Goal: Task Accomplishment & Management: Manage account settings

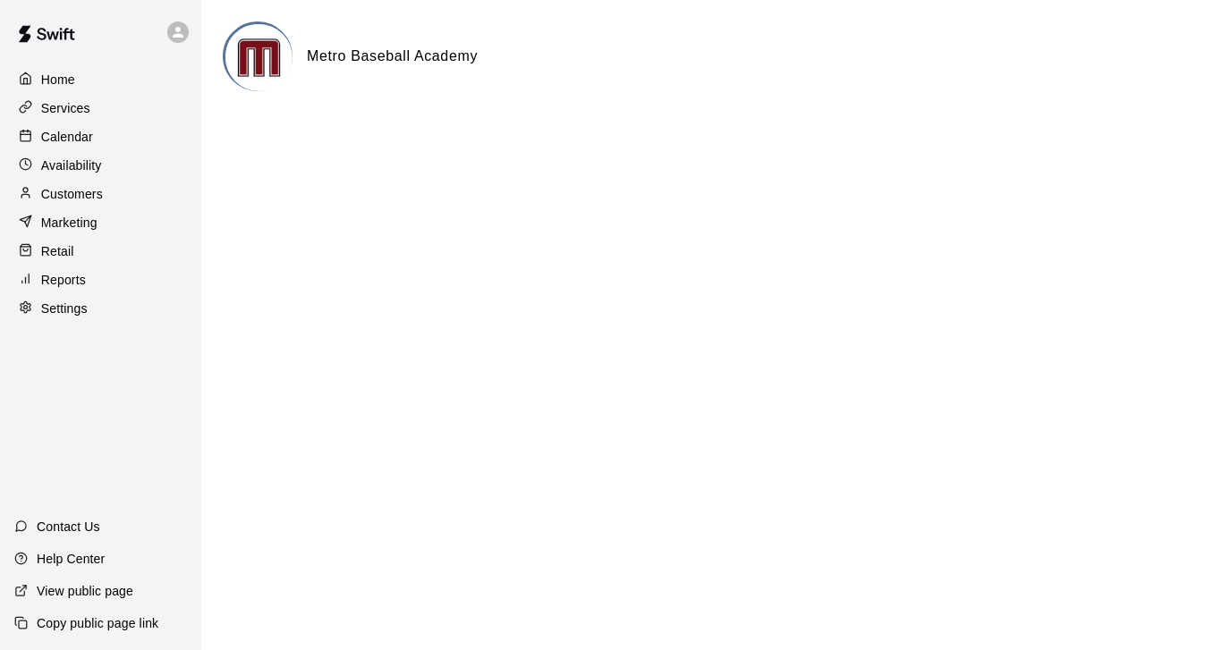
click at [56, 141] on p "Calendar" at bounding box center [67, 137] width 52 height 18
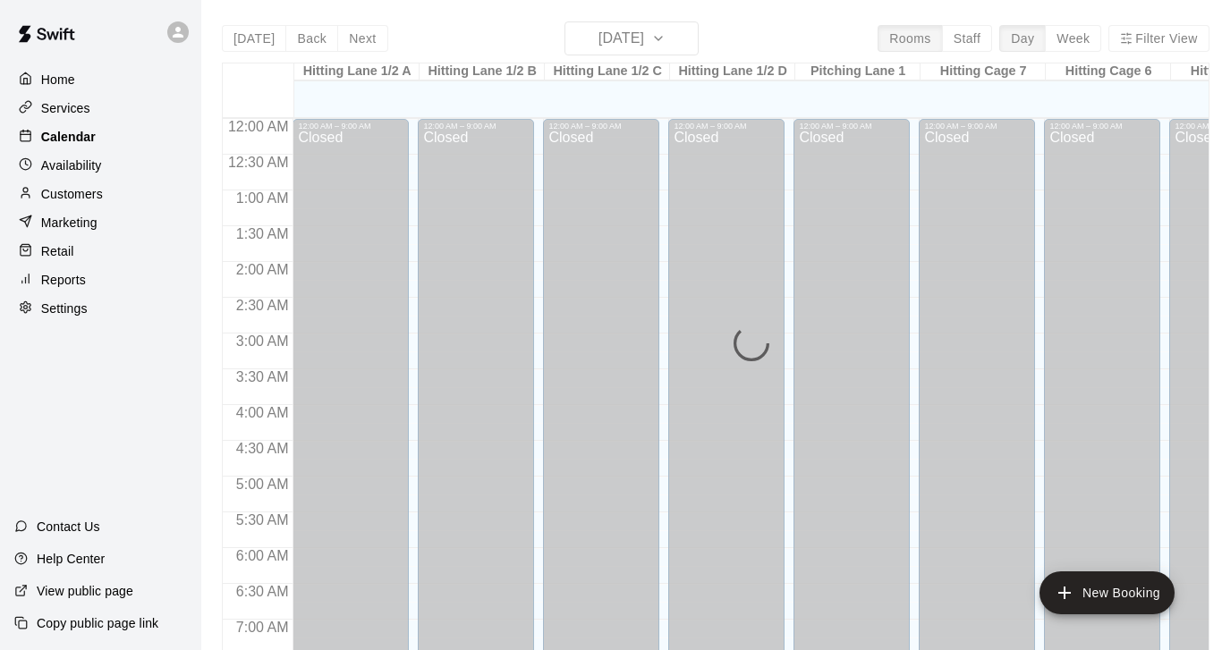
scroll to position [631, 0]
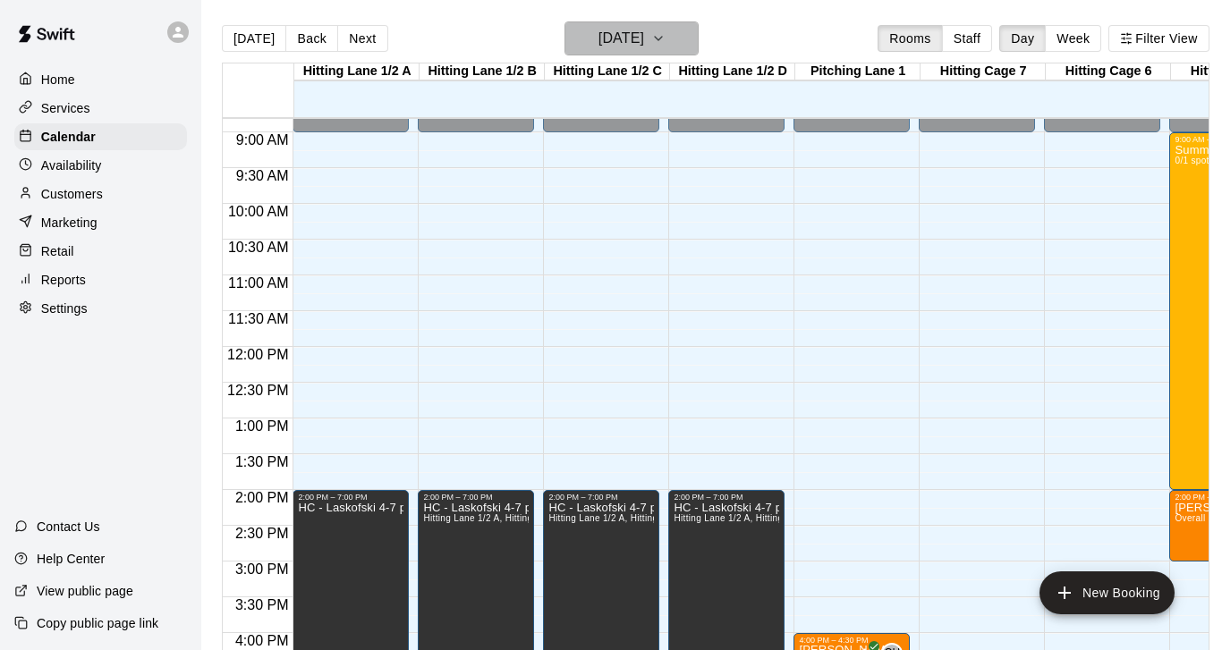
click at [662, 40] on icon "button" at bounding box center [658, 39] width 7 height 4
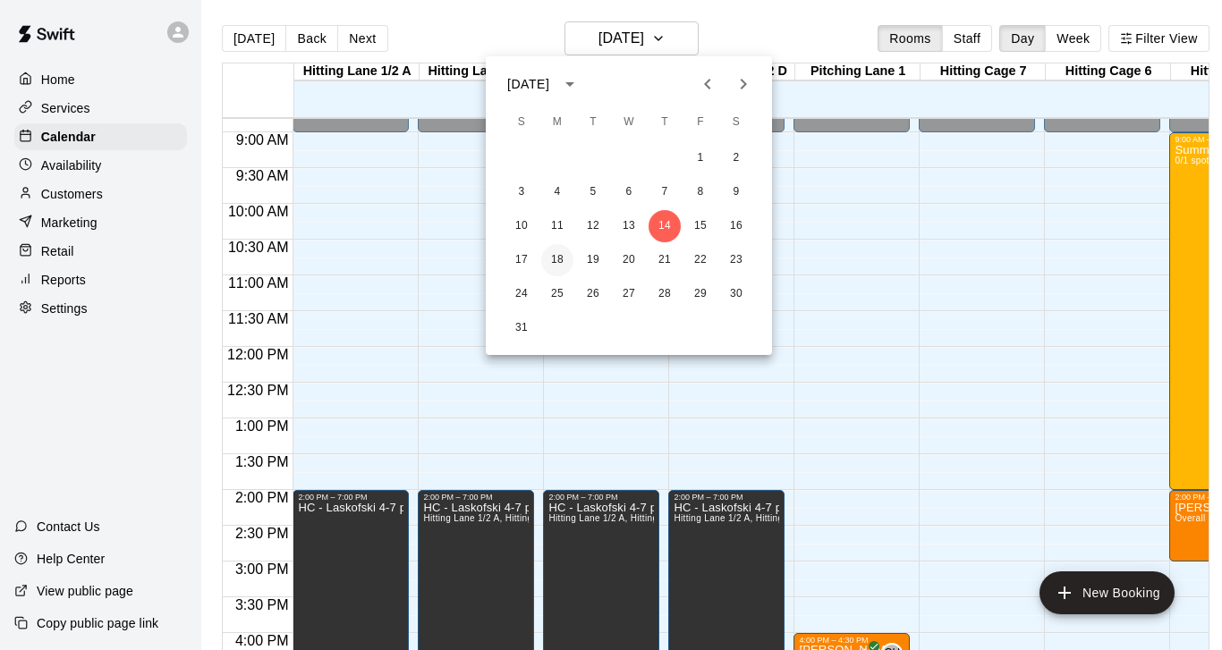
click at [561, 258] on button "18" at bounding box center [557, 260] width 32 height 32
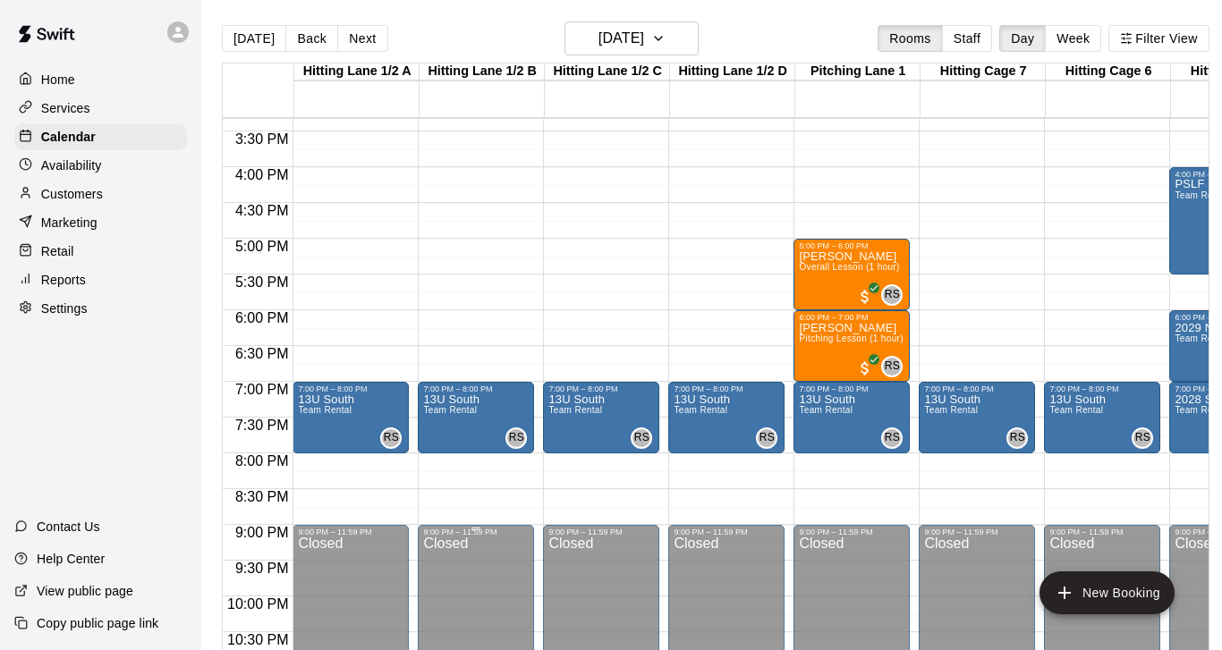
scroll to position [1063, 0]
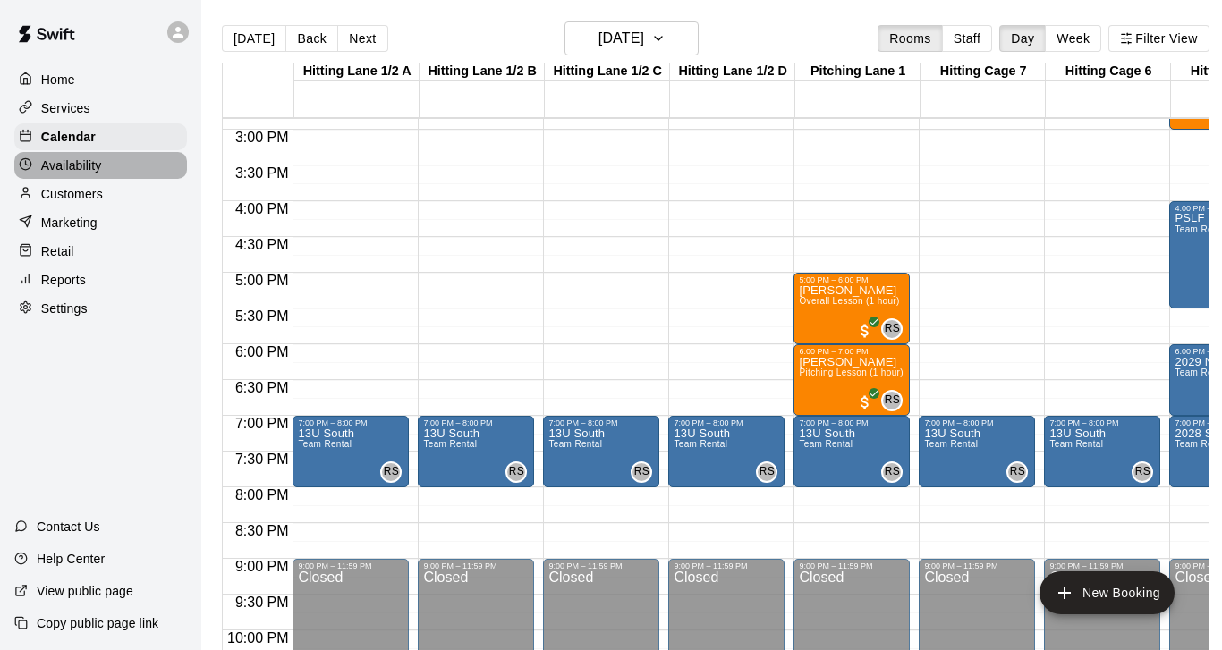
click at [94, 169] on p "Availability" at bounding box center [71, 166] width 61 height 18
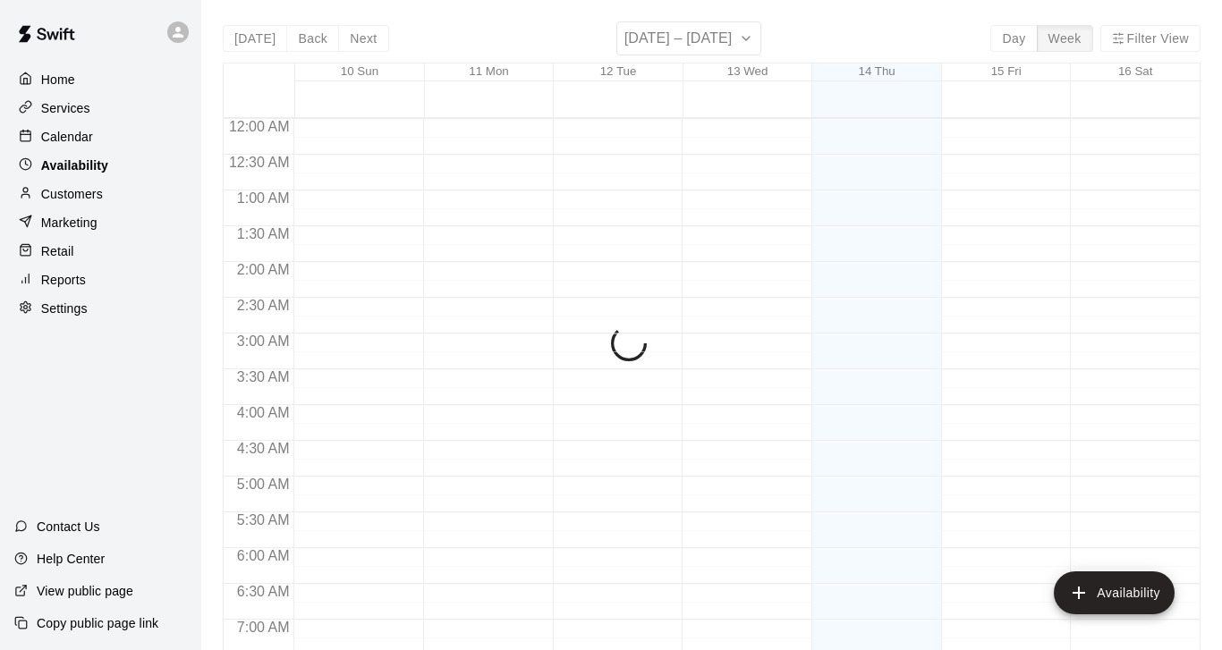
scroll to position [631, 0]
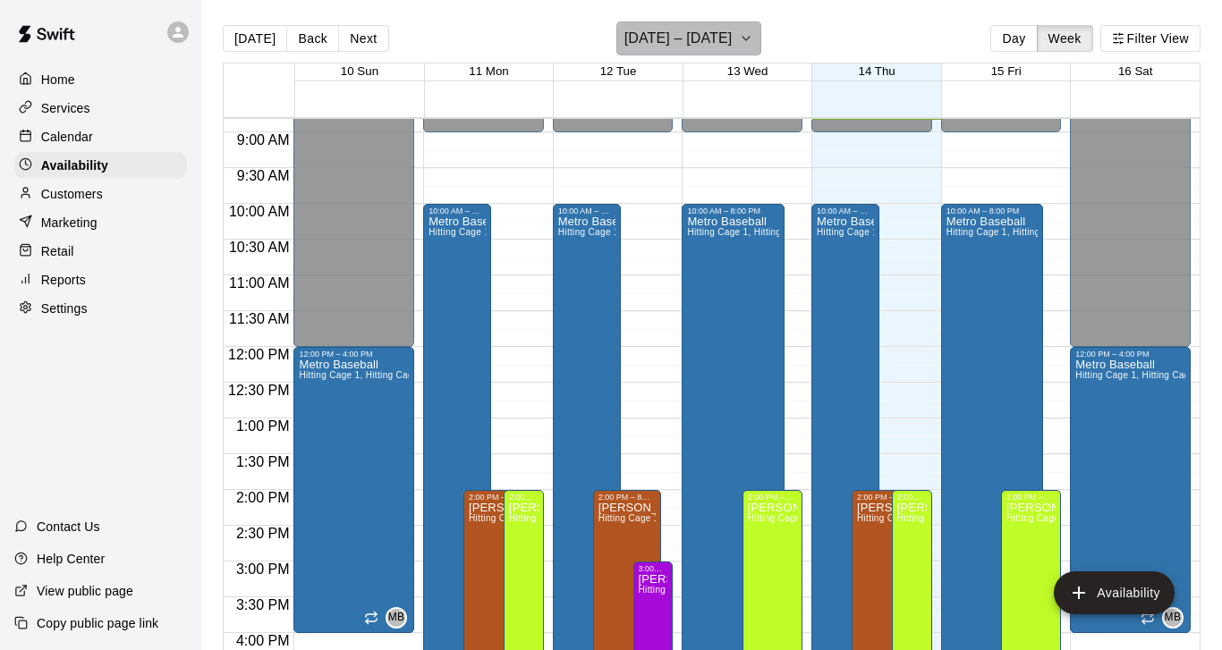
click at [742, 38] on icon "button" at bounding box center [745, 39] width 7 height 4
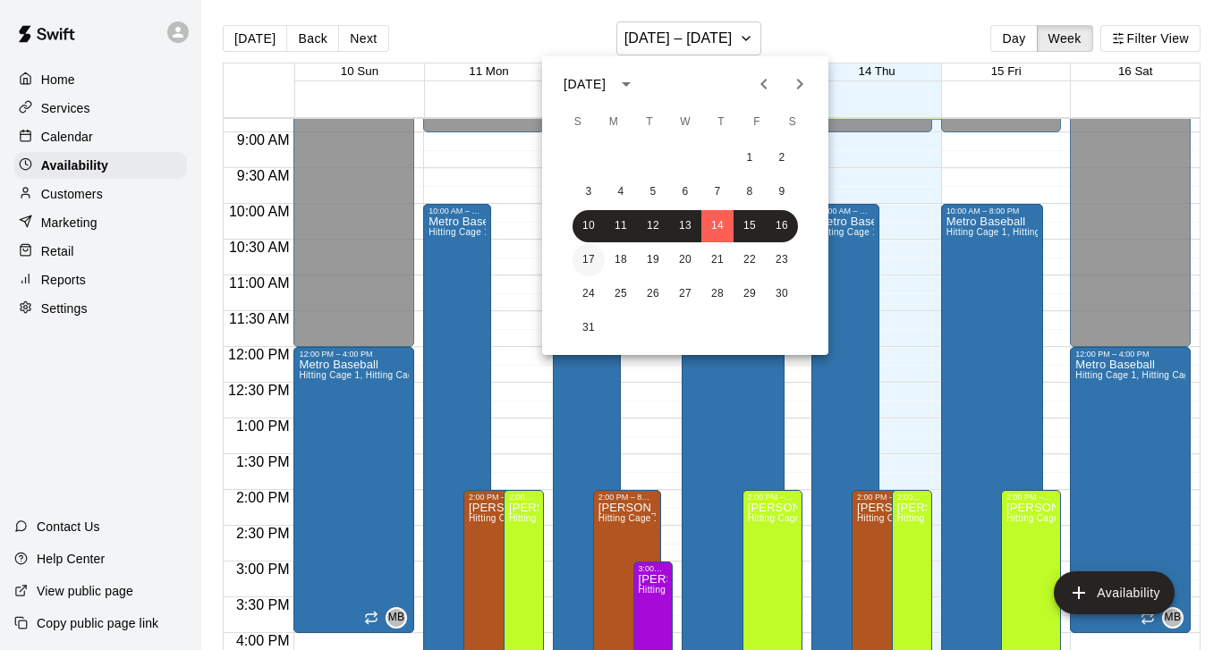
click at [591, 261] on button "17" at bounding box center [588, 260] width 32 height 32
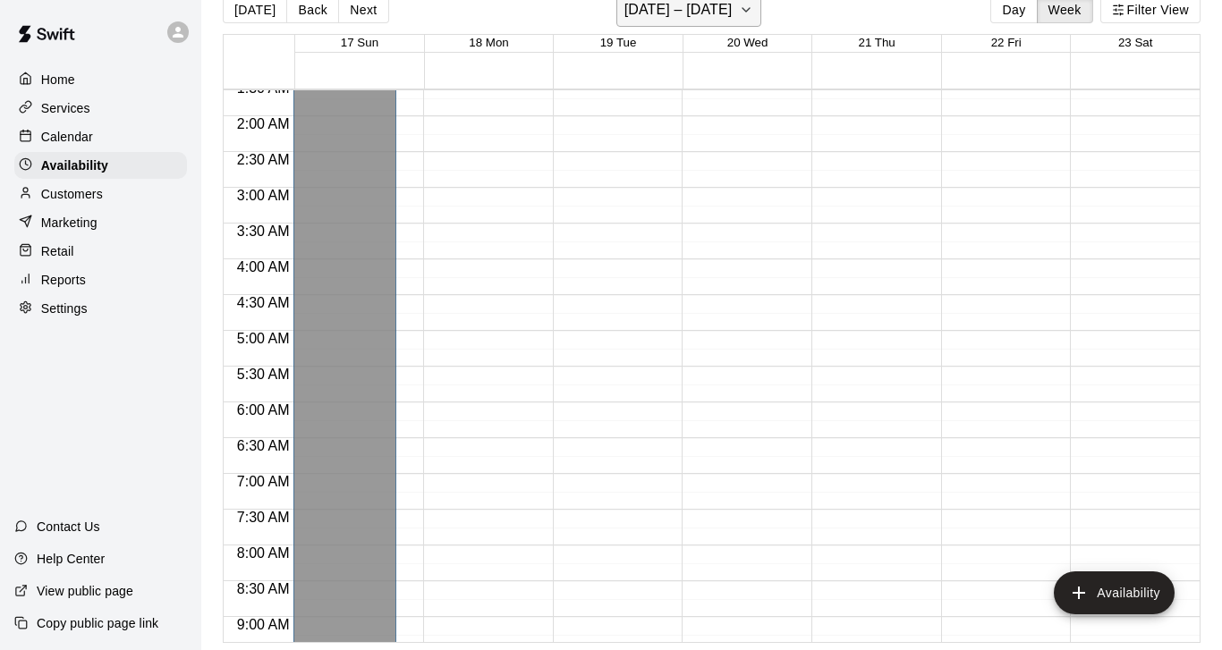
scroll to position [110, 0]
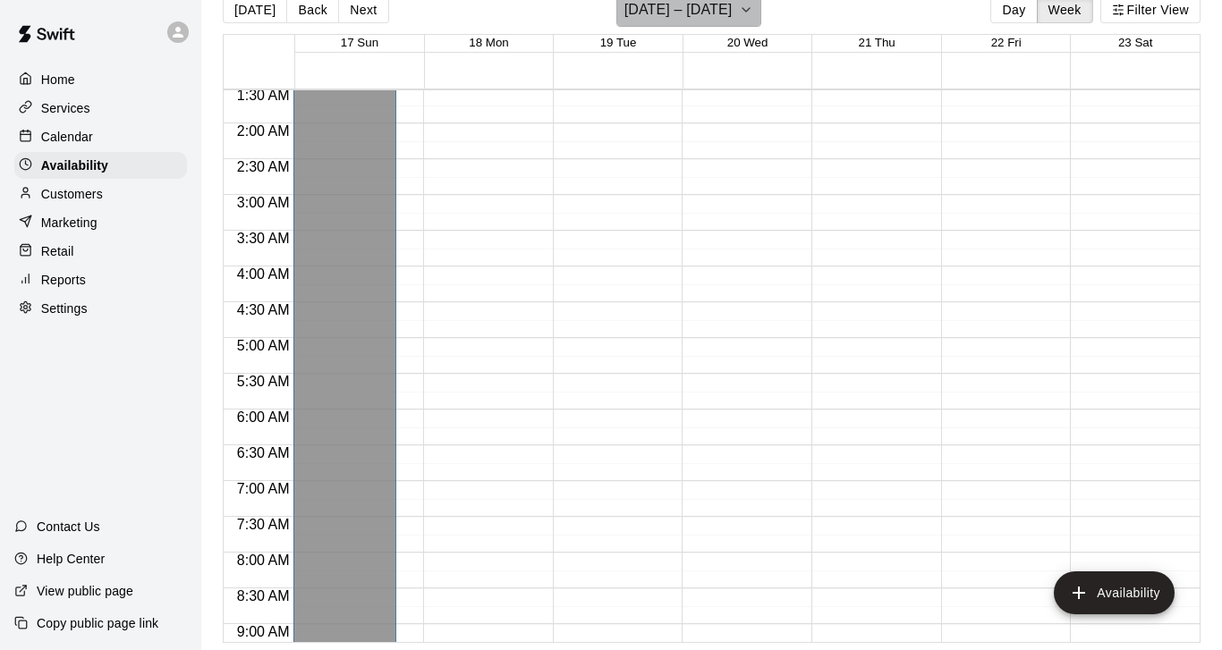
click at [740, 13] on icon "button" at bounding box center [746, 9] width 14 height 21
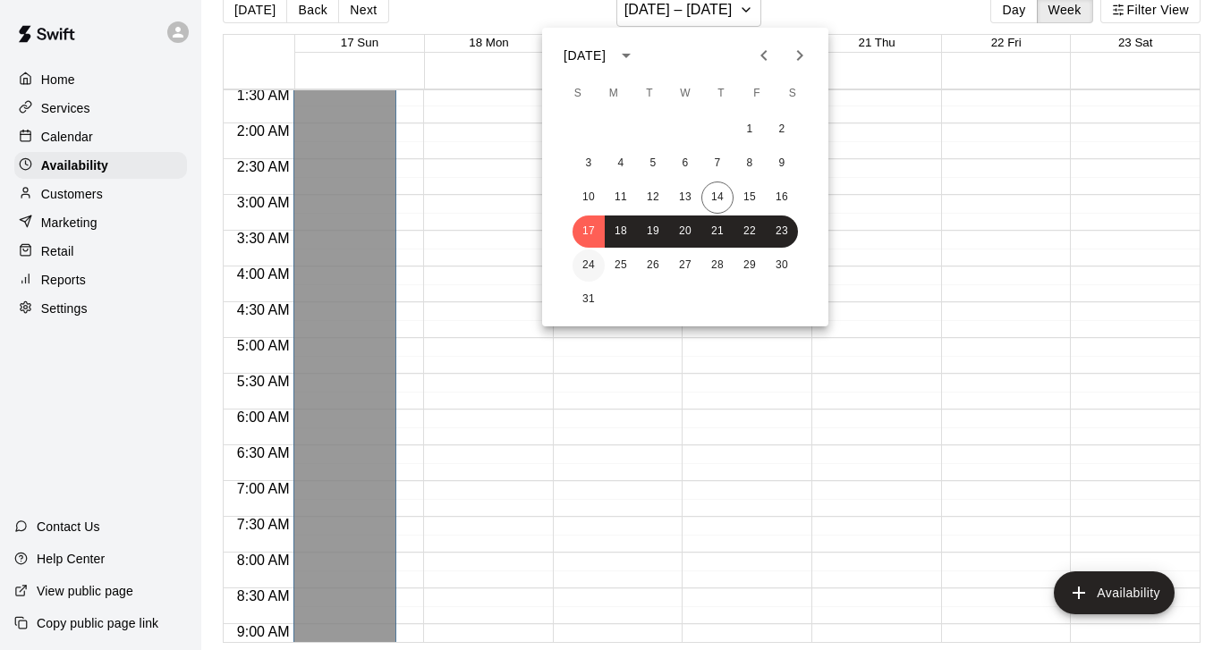
click at [588, 262] on button "24" at bounding box center [588, 266] width 32 height 32
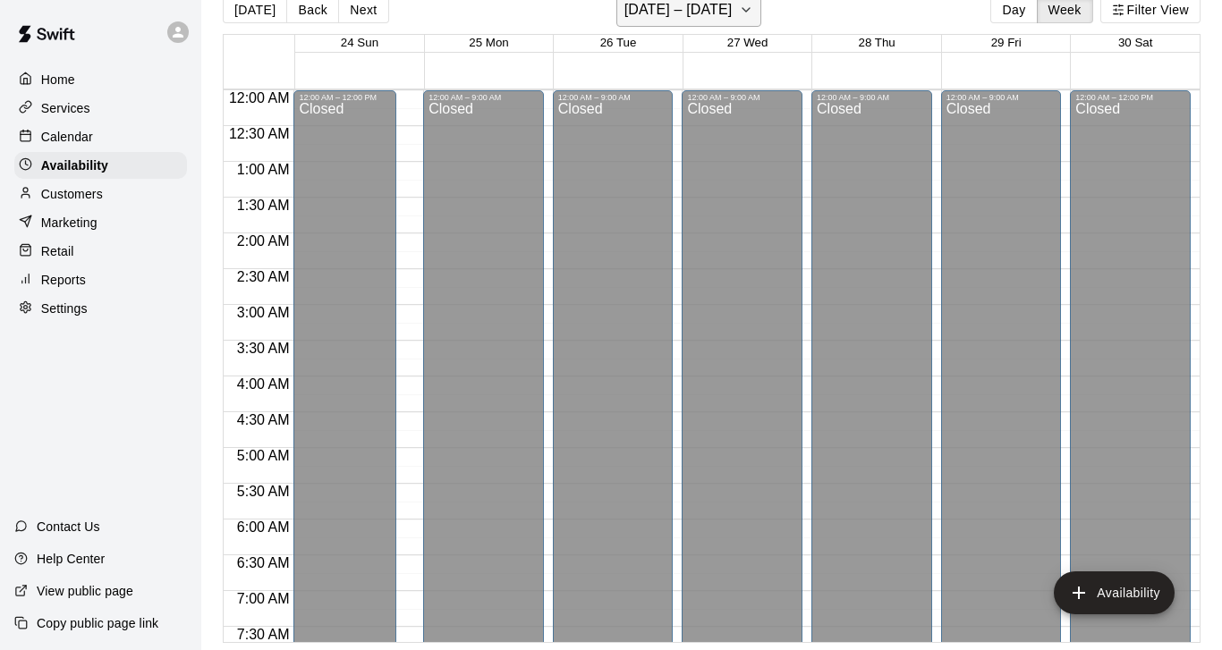
scroll to position [0, 0]
click at [743, 11] on icon "button" at bounding box center [746, 9] width 14 height 21
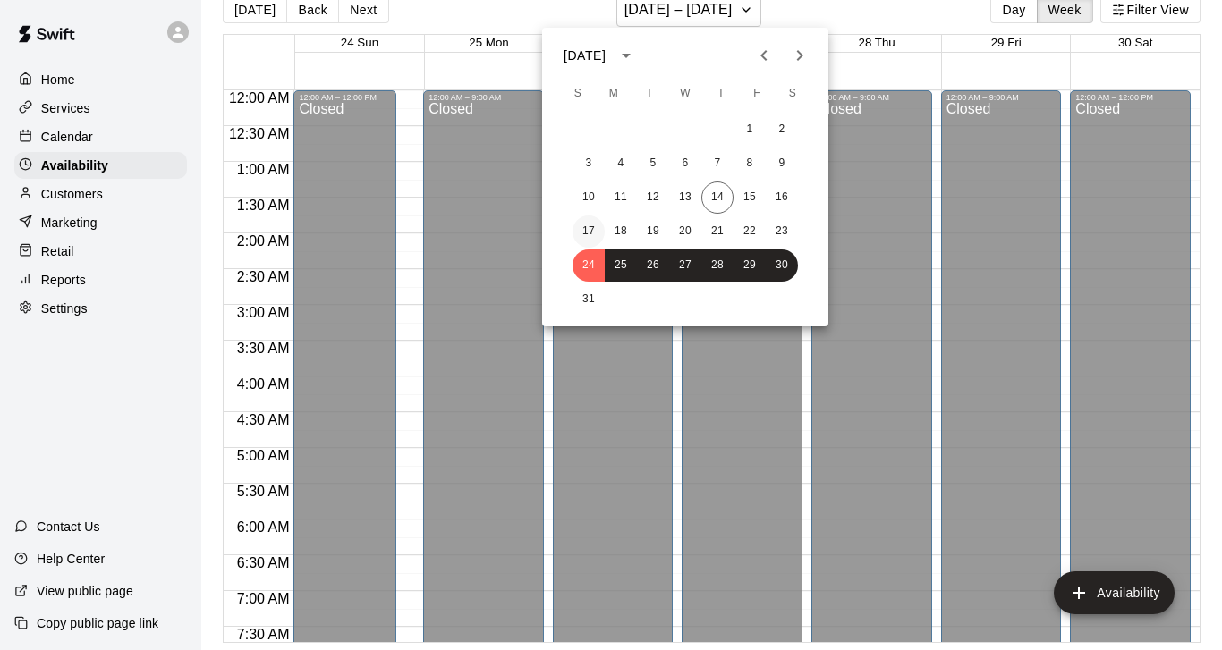
click at [584, 233] on button "17" at bounding box center [588, 232] width 32 height 32
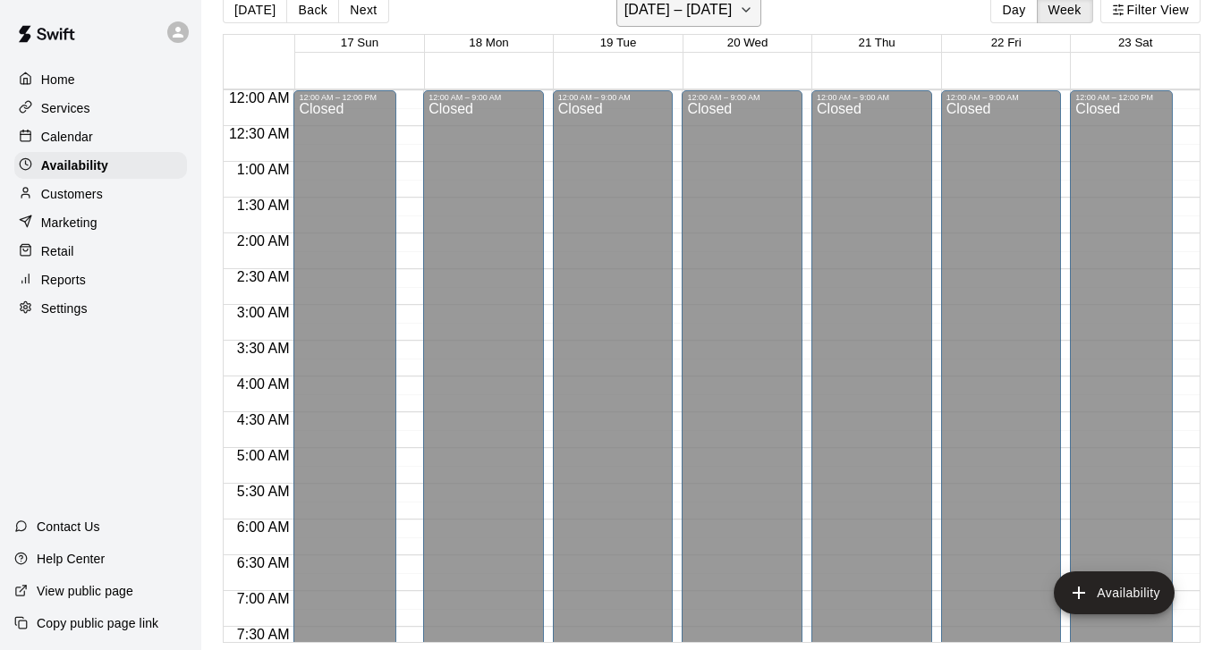
click at [743, 13] on icon "button" at bounding box center [746, 9] width 14 height 21
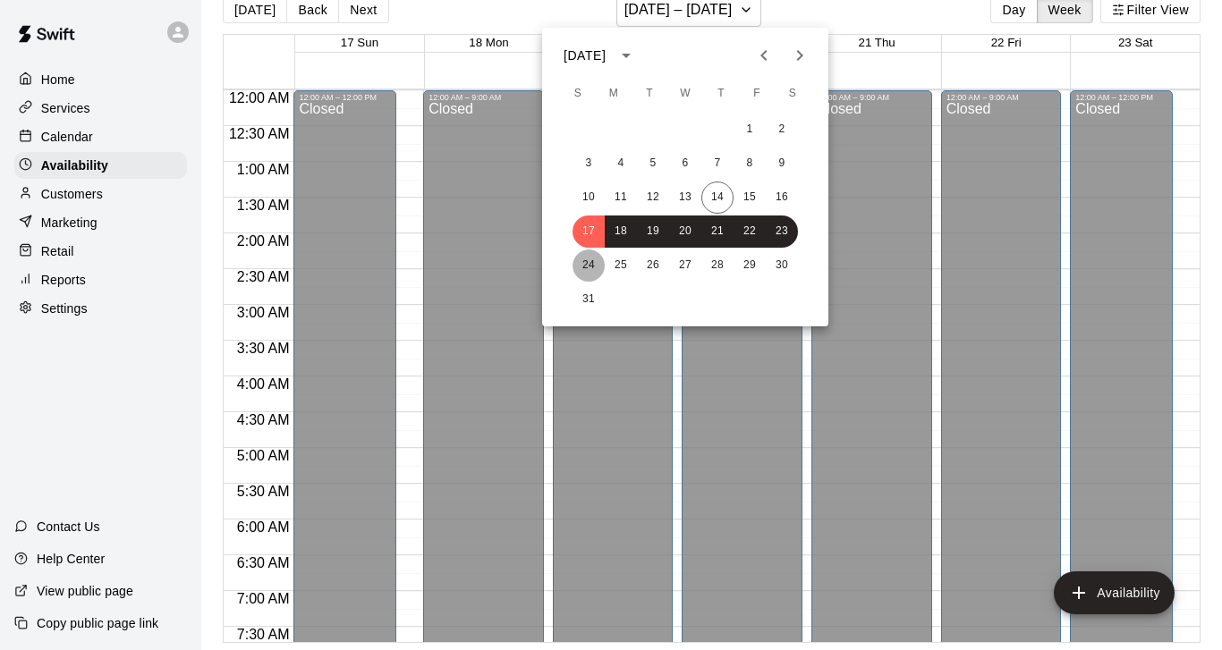
click at [585, 268] on button "24" at bounding box center [588, 266] width 32 height 32
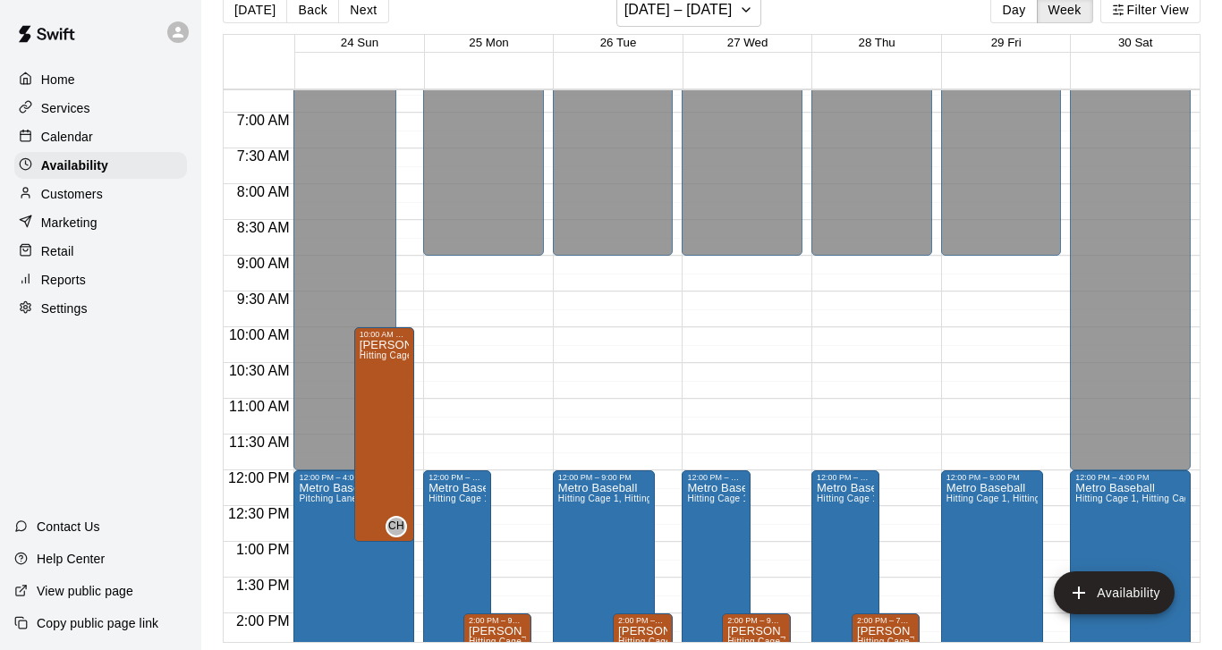
scroll to position [269, 0]
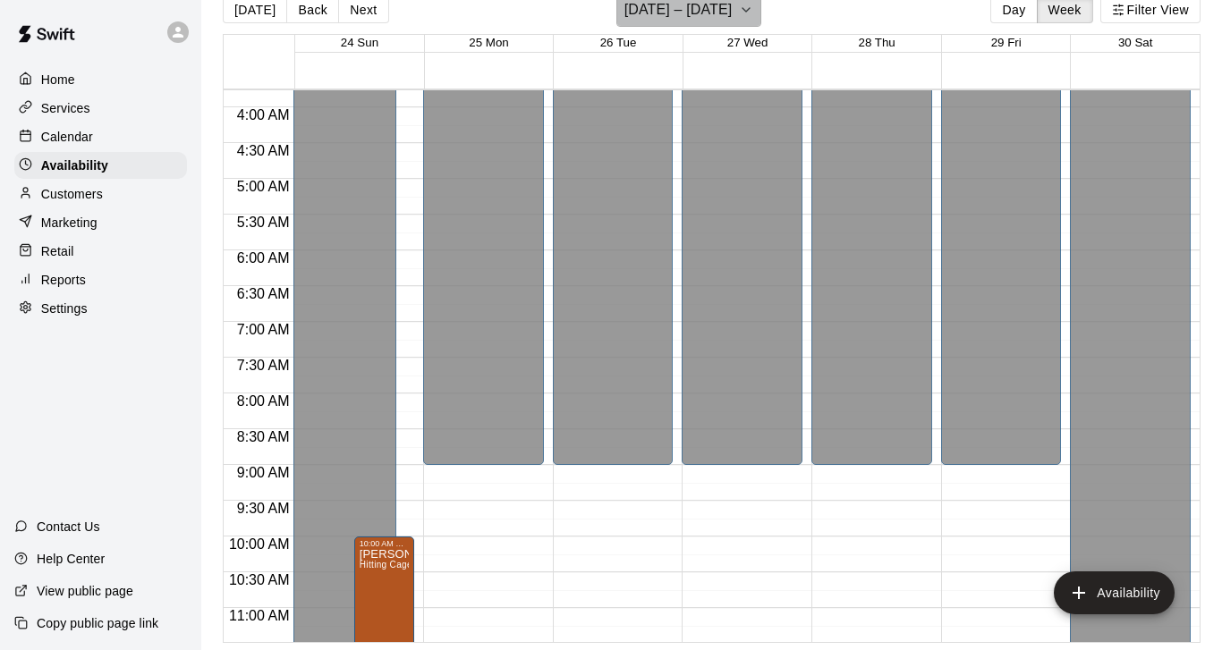
click at [739, 17] on icon "button" at bounding box center [746, 9] width 14 height 21
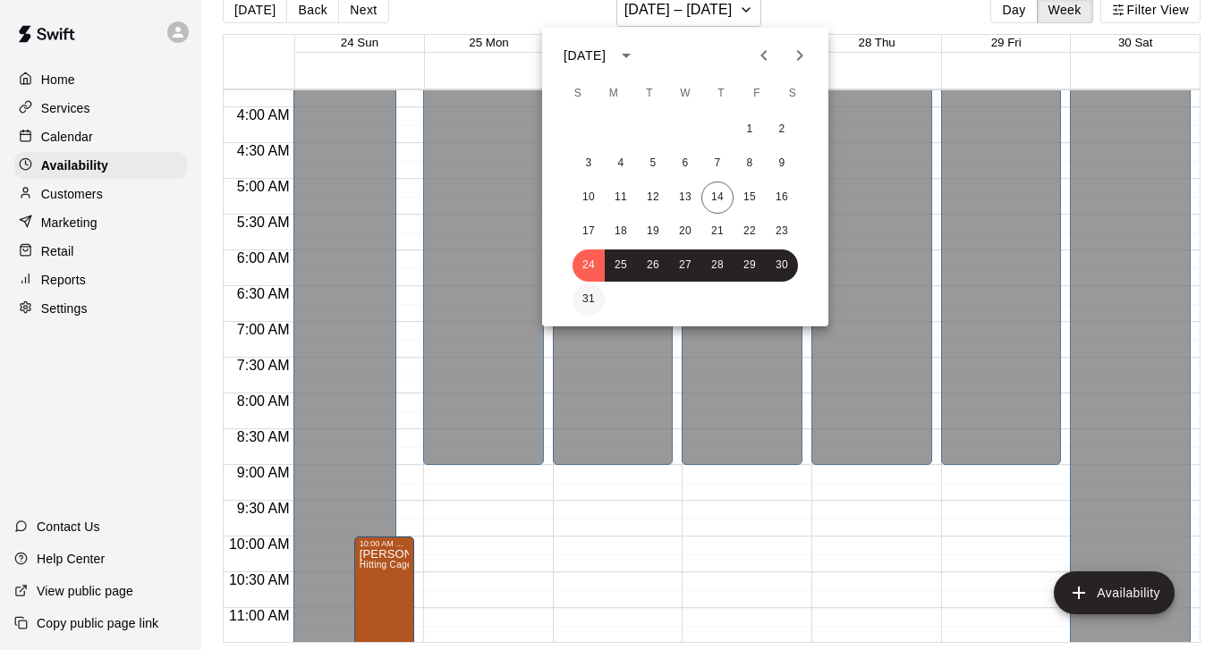
click at [587, 298] on button "31" at bounding box center [588, 300] width 32 height 32
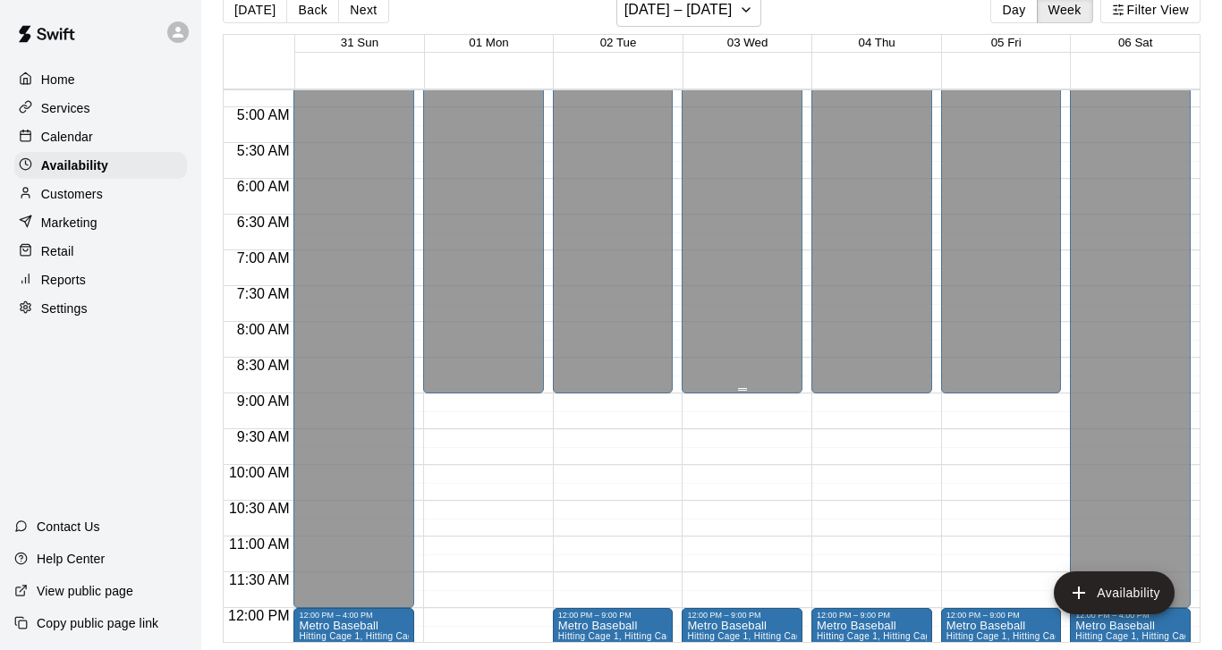
scroll to position [297, 0]
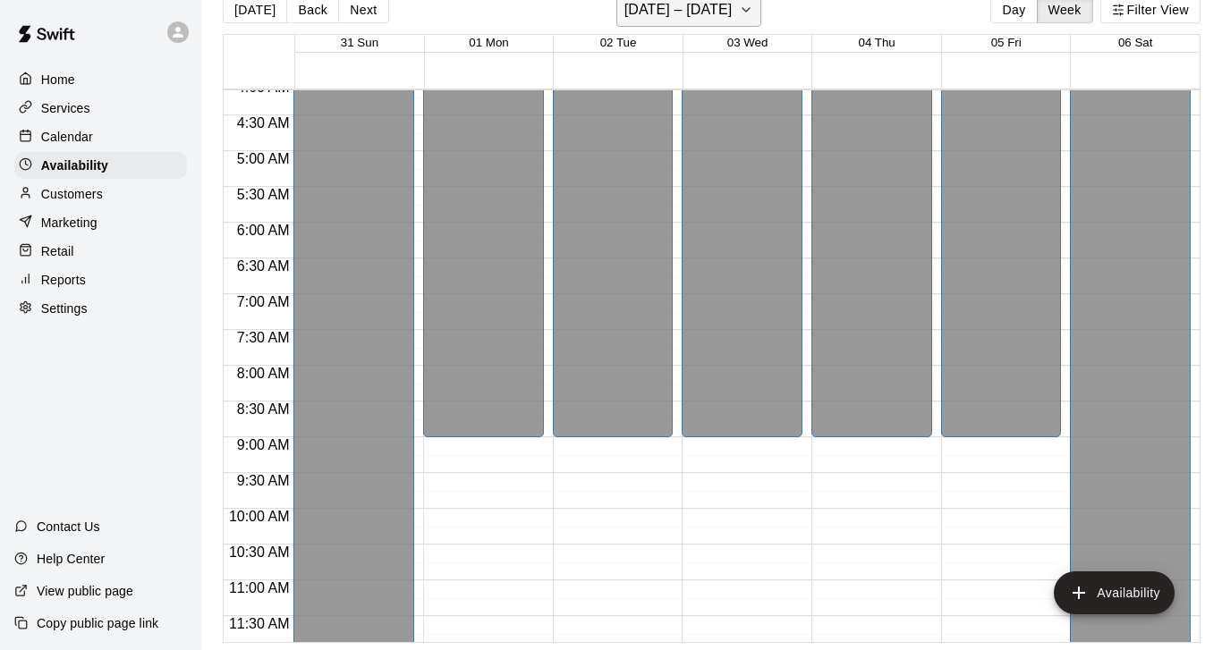
click at [753, 15] on icon "button" at bounding box center [746, 9] width 14 height 21
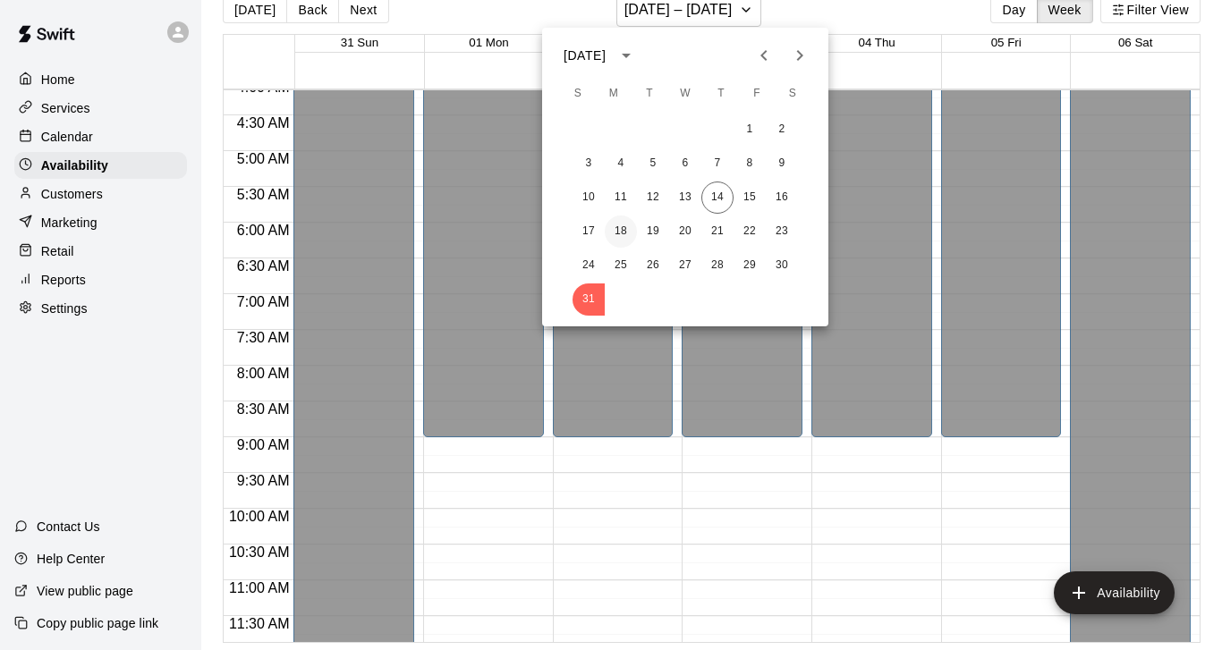
click at [619, 232] on button "18" at bounding box center [621, 232] width 32 height 32
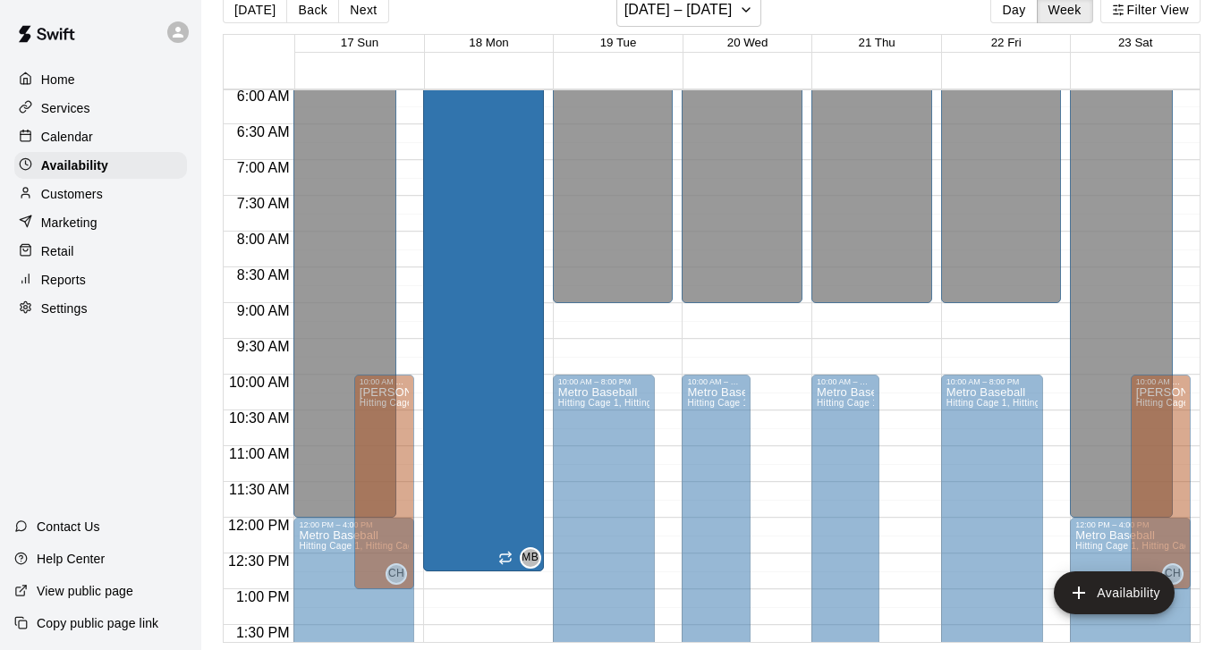
scroll to position [0, 0]
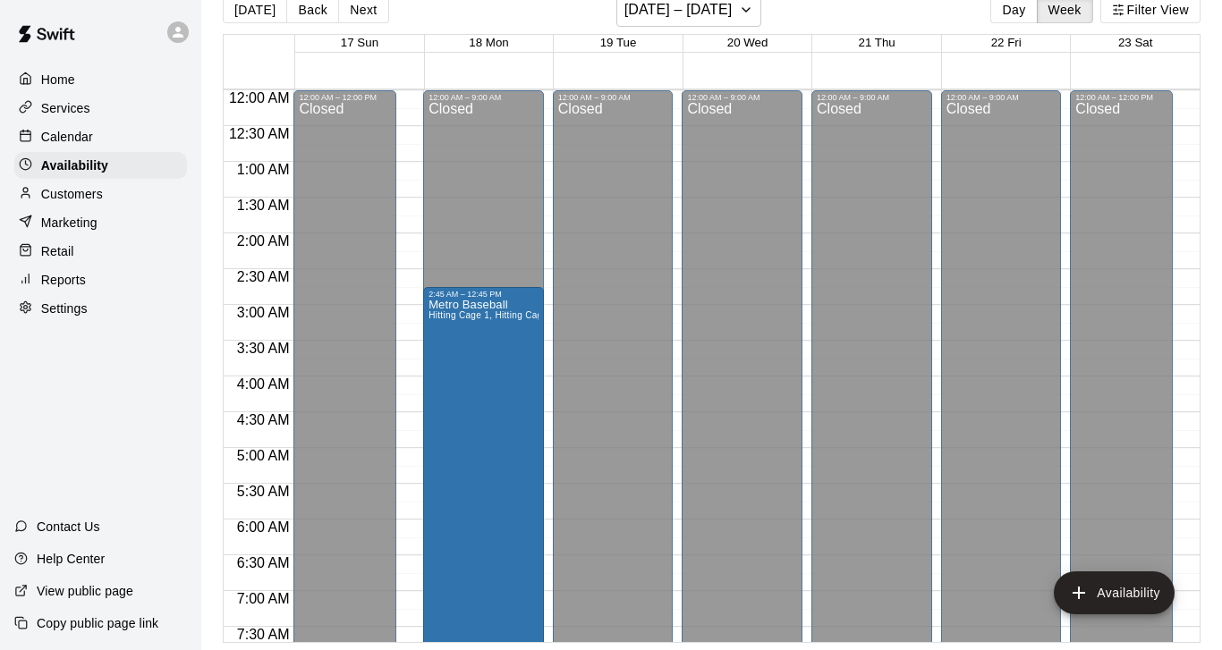
drag, startPoint x: 434, startPoint y: 177, endPoint x: 436, endPoint y: 187, distance: 10.0
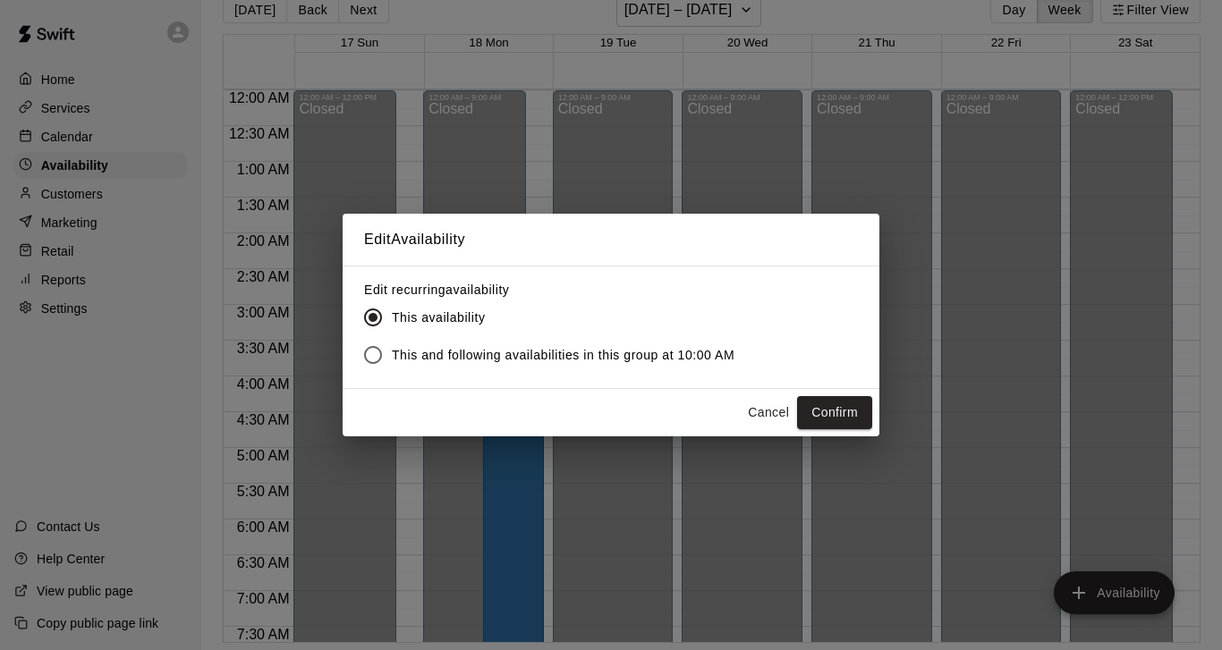
click at [758, 418] on button "Cancel" at bounding box center [768, 412] width 57 height 33
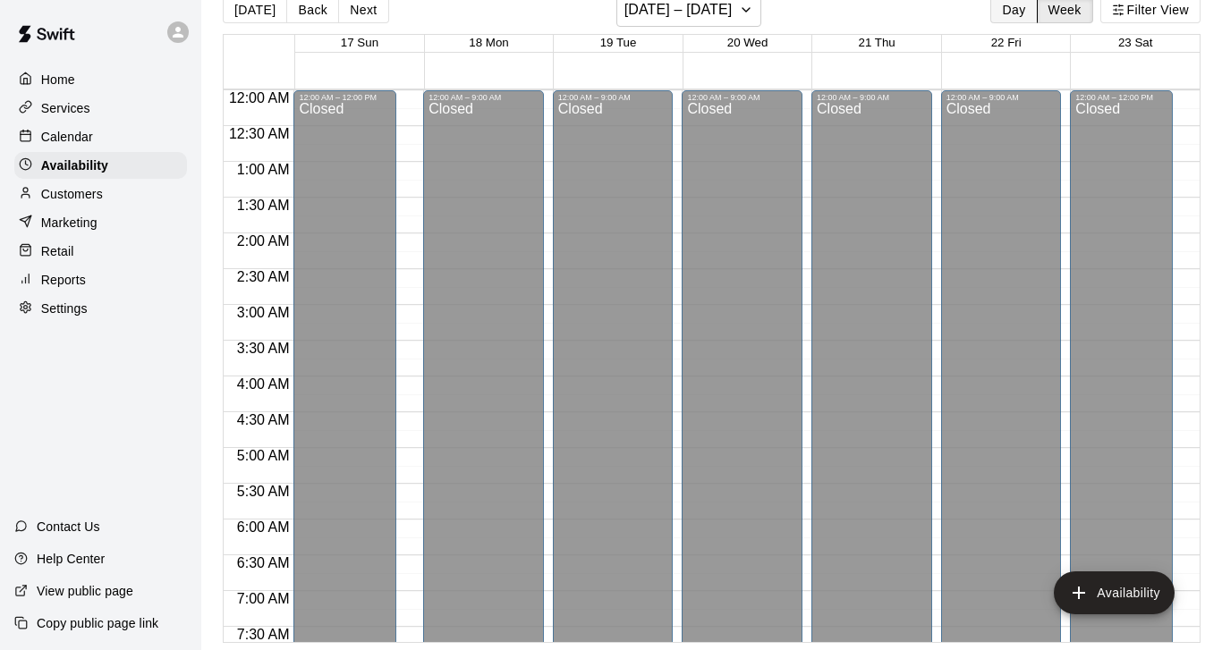
click at [999, 14] on button "Day" at bounding box center [1013, 9] width 47 height 27
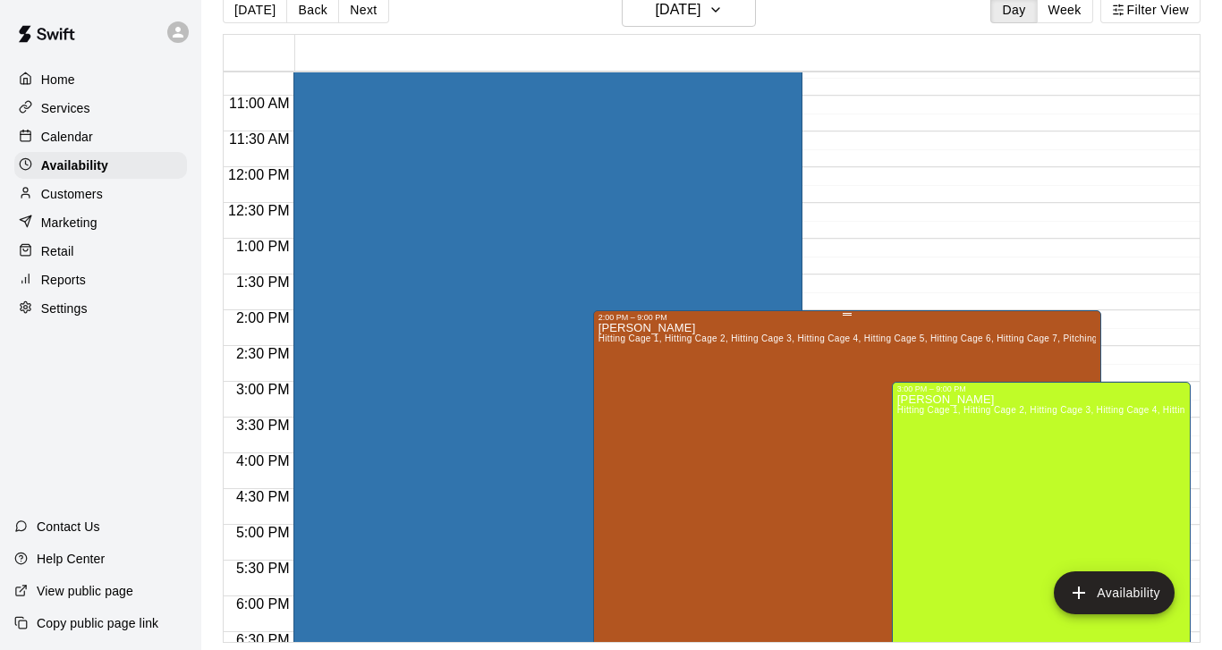
scroll to position [760, 0]
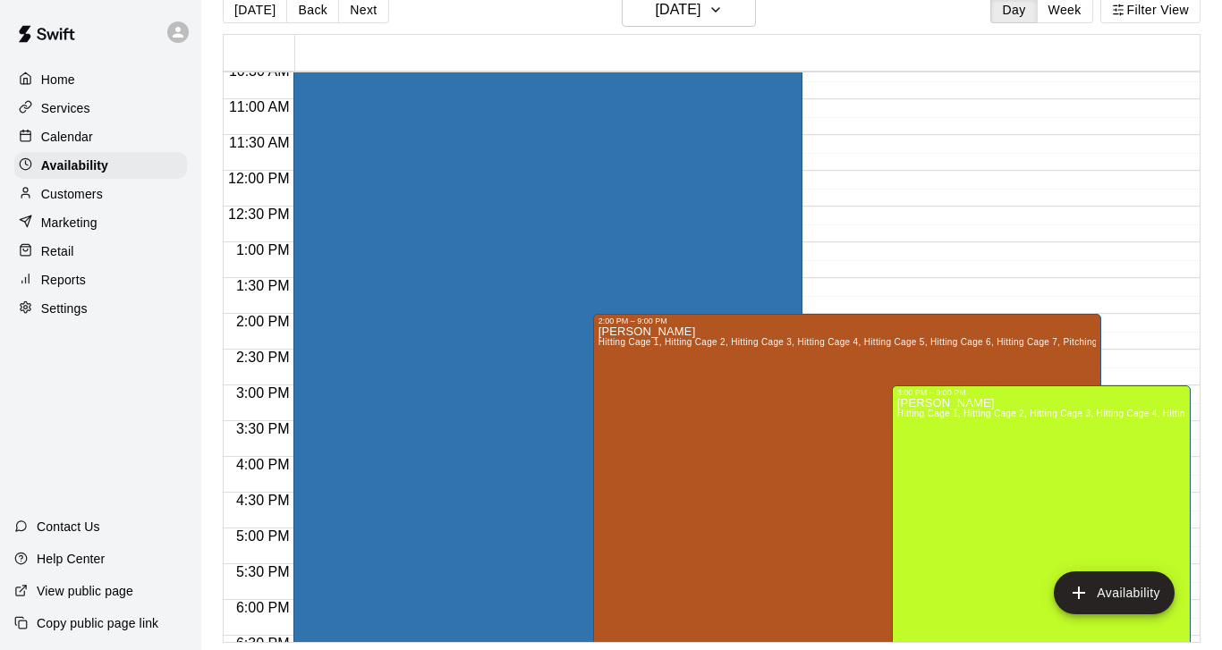
click at [826, 283] on div "12:00 AM – 9:00 AM Closed 10:00 AM – 8:00 PM Metro Baseball Hitting Cage 1, Hit…" at bounding box center [741, 170] width 897 height 1717
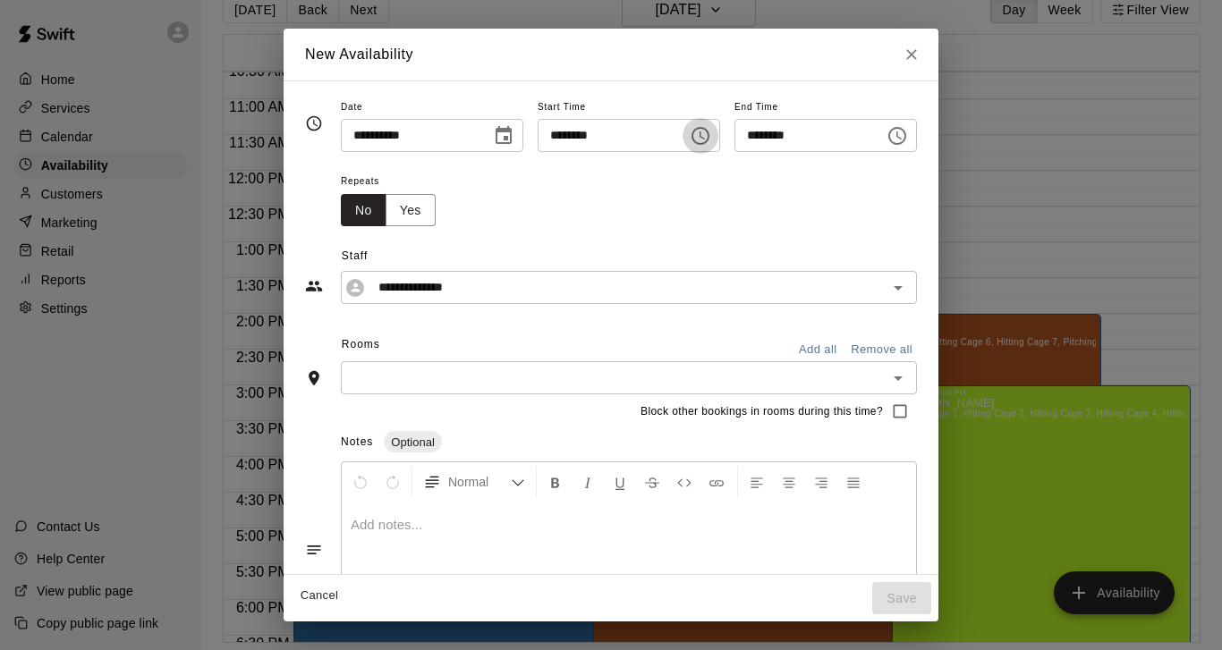
click at [704, 140] on icon "Choose time, selected time is 1:30 PM" at bounding box center [700, 135] width 21 height 21
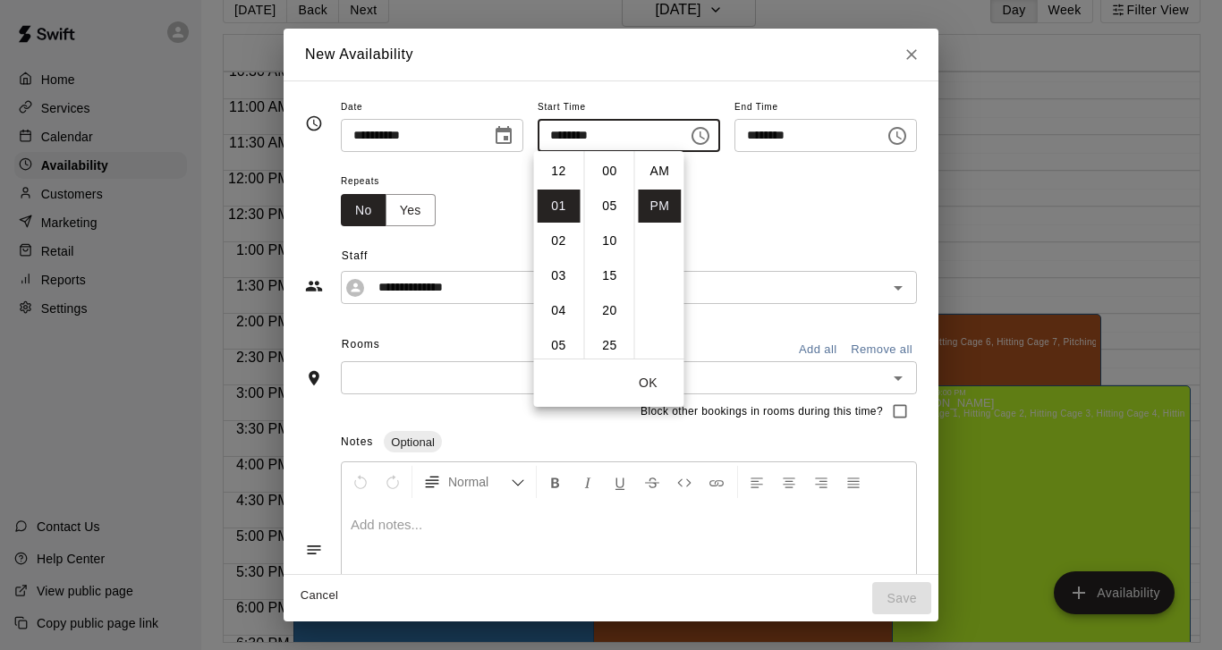
scroll to position [32, 0]
click at [561, 215] on li "02" at bounding box center [559, 206] width 43 height 33
type input "********"
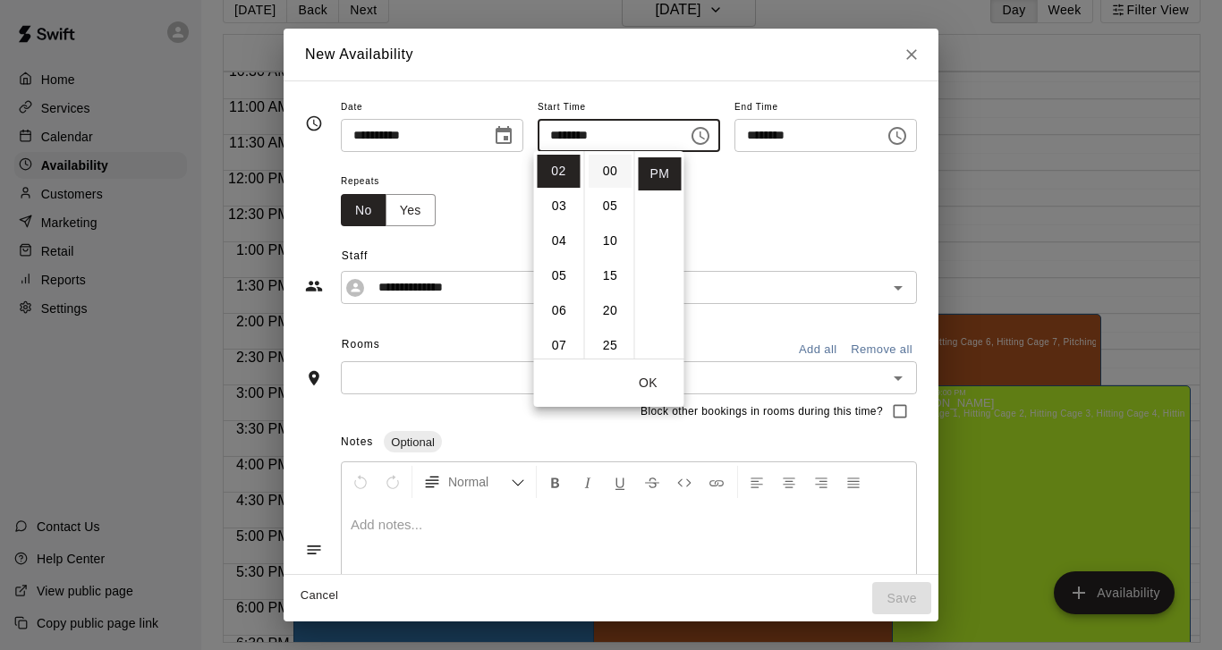
click at [609, 169] on li "00" at bounding box center [610, 171] width 43 height 33
type input "********"
click at [866, 138] on input "********" at bounding box center [803, 135] width 138 height 33
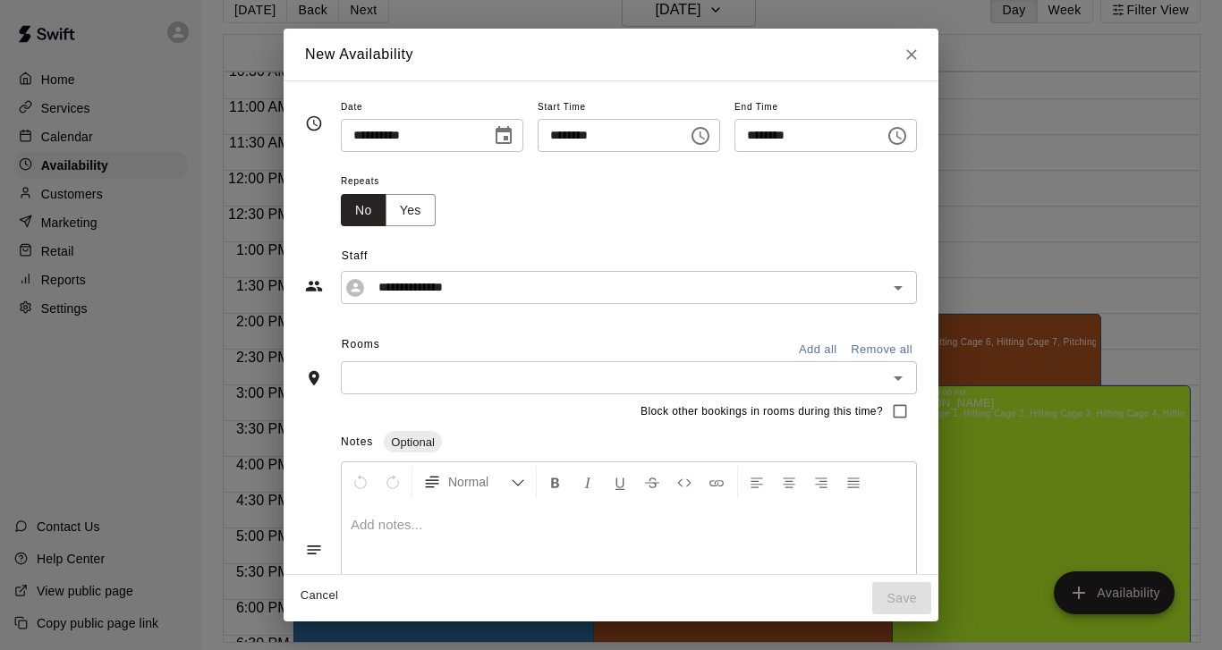
click at [906, 127] on icon "Choose time, selected time is 3:00 PM" at bounding box center [897, 136] width 18 height 18
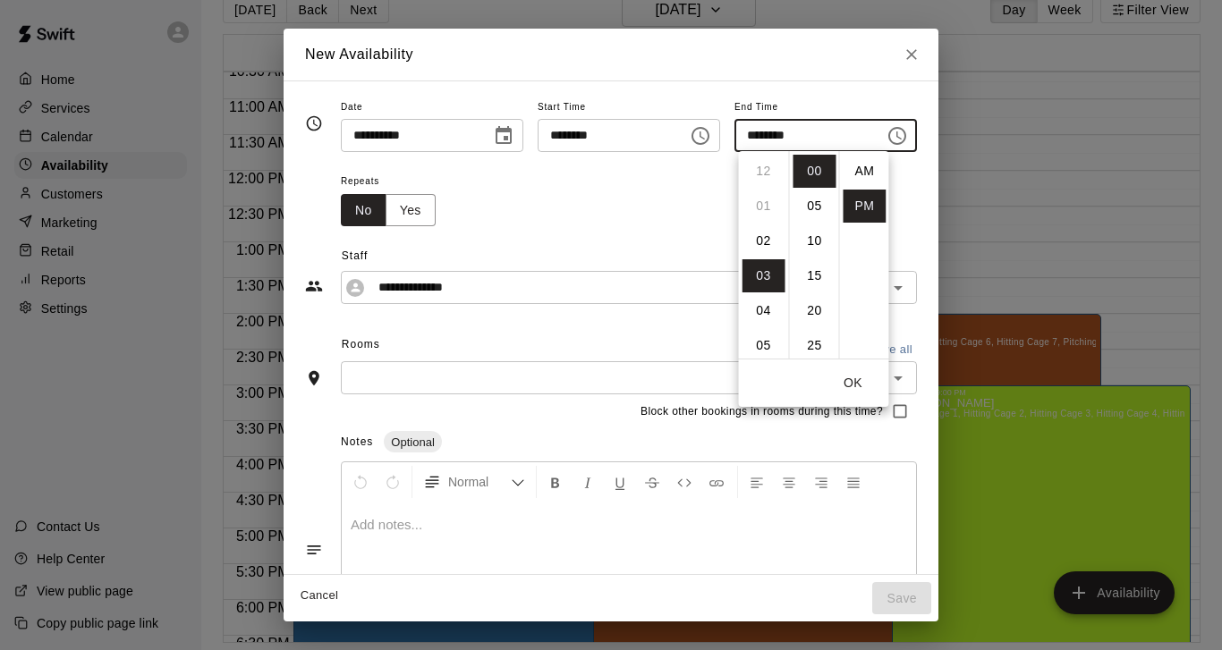
scroll to position [32, 0]
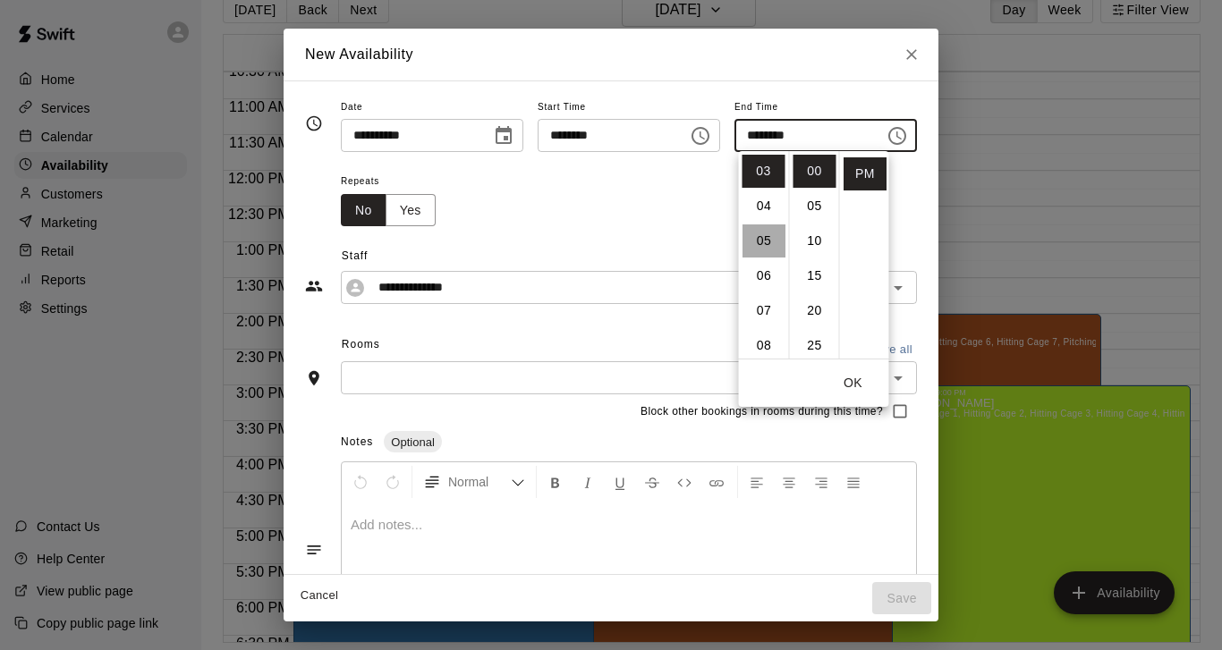
click at [763, 248] on li "05" at bounding box center [763, 241] width 43 height 33
type input "********"
click at [904, 222] on div "Repeats No Yes" at bounding box center [629, 198] width 576 height 56
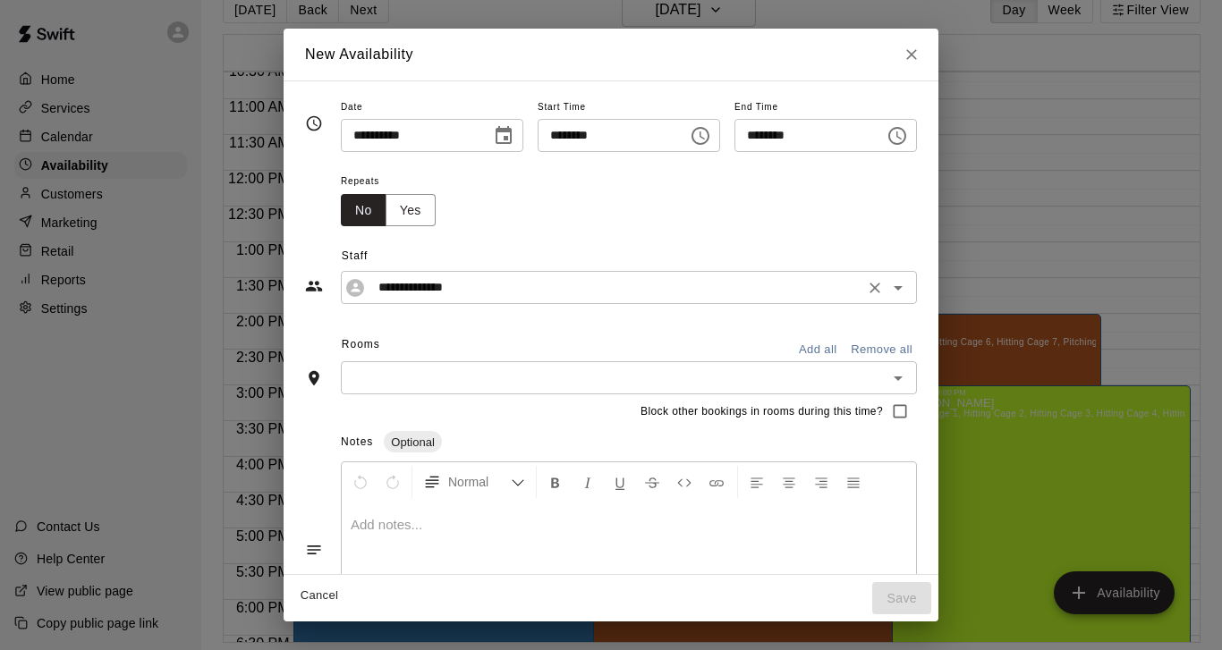
click at [550, 284] on input "**********" at bounding box center [614, 287] width 487 height 22
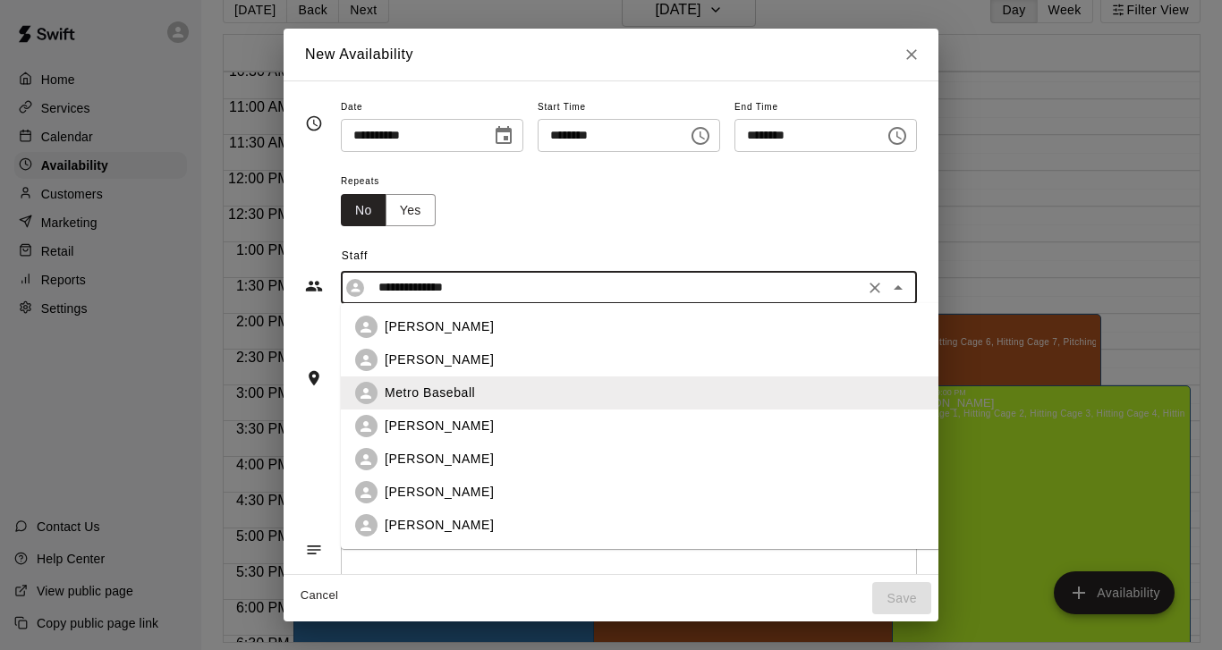
click at [411, 457] on p "[PERSON_NAME]" at bounding box center [439, 459] width 109 height 19
type input "**********"
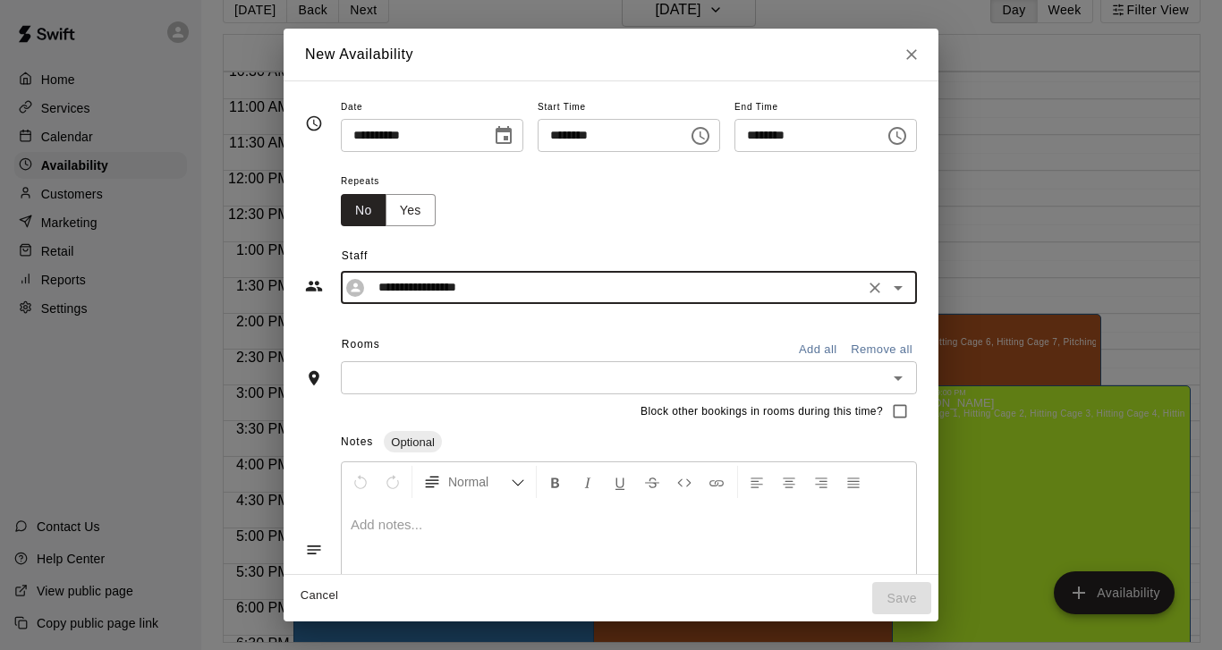
click at [818, 348] on button "Add all" at bounding box center [817, 350] width 57 height 28
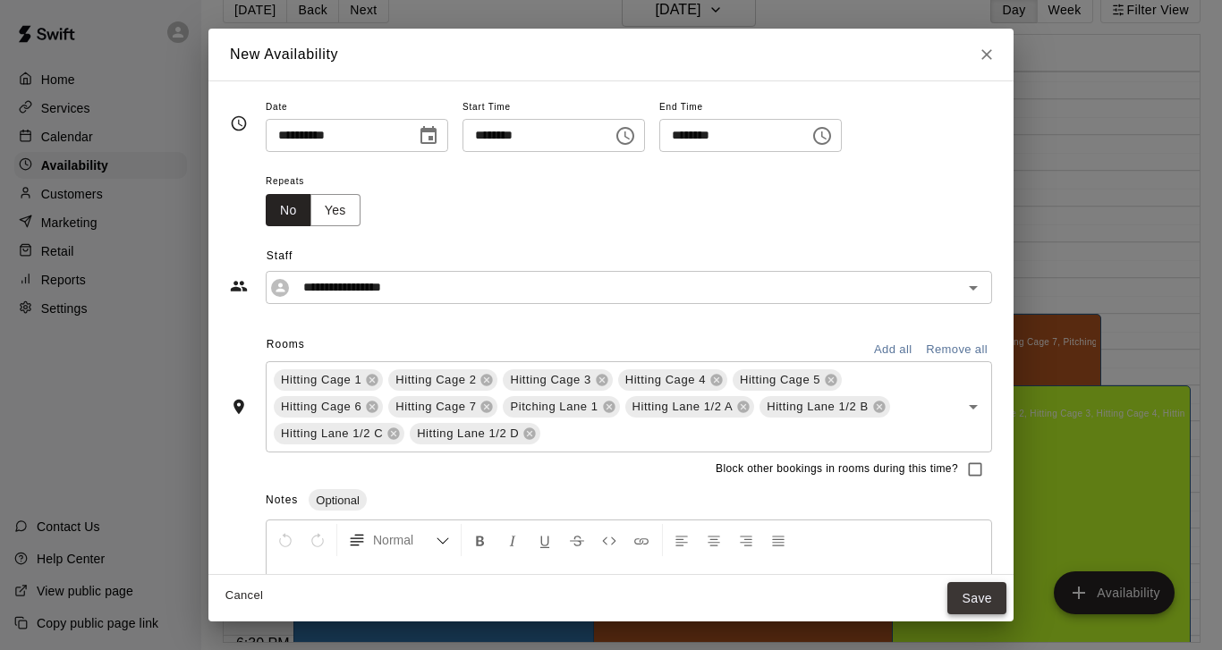
click at [973, 599] on button "Save" at bounding box center [976, 598] width 59 height 33
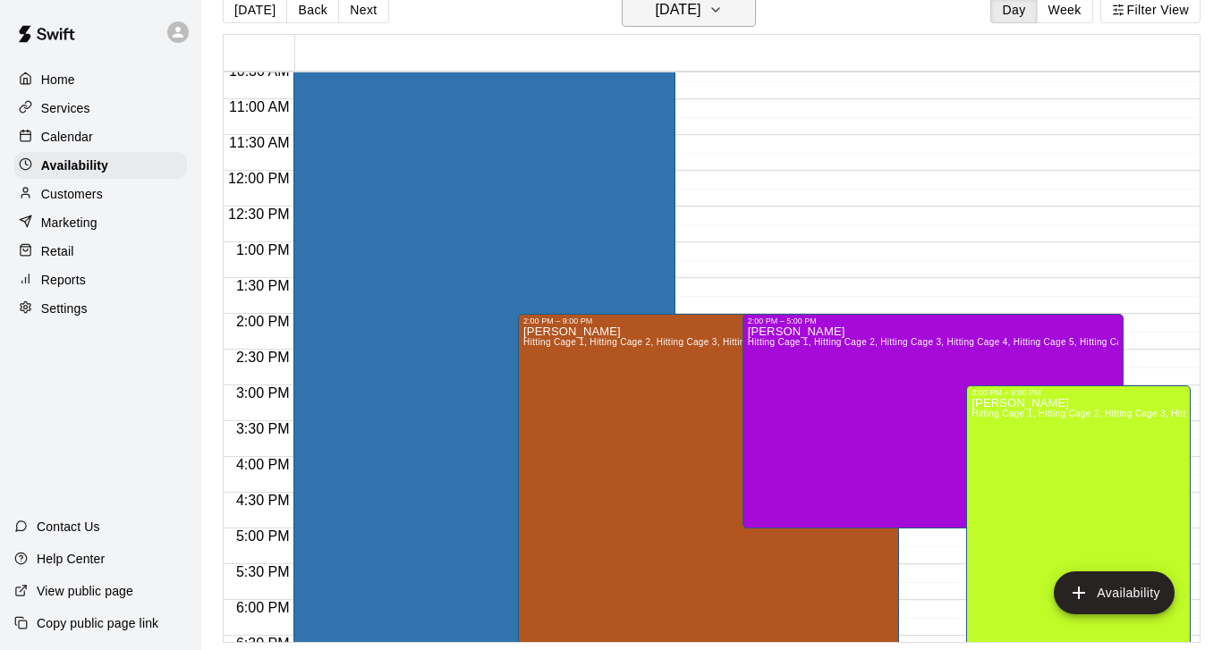
click at [723, 13] on icon "button" at bounding box center [715, 9] width 14 height 21
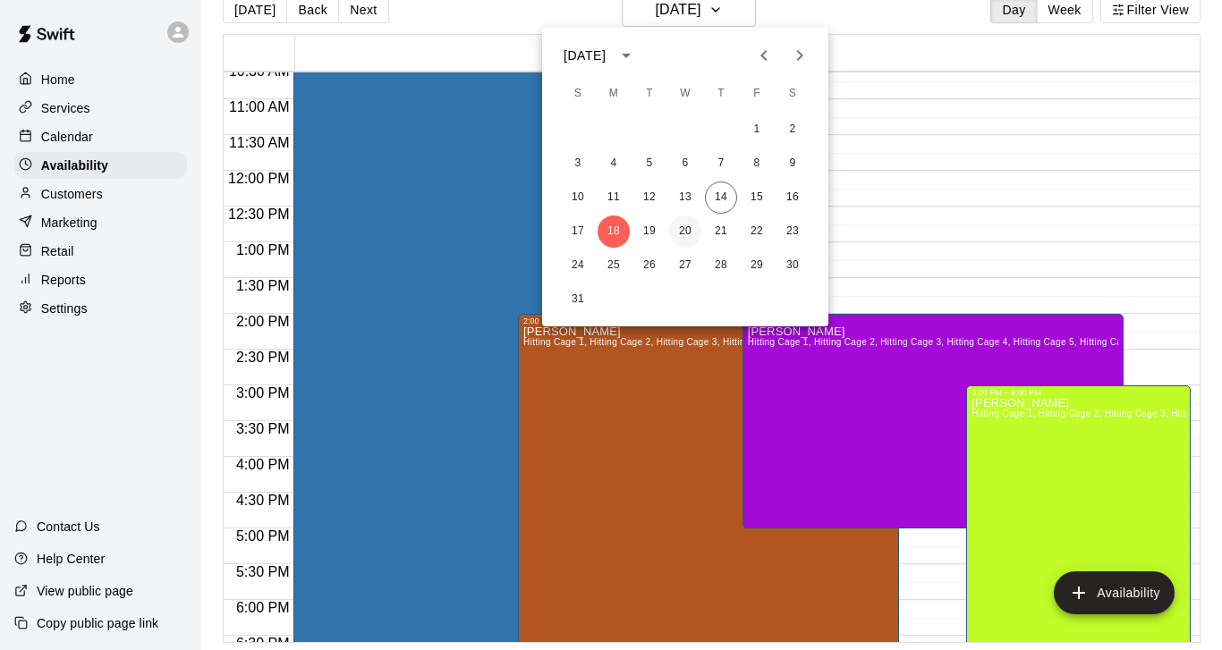
click at [689, 237] on button "20" at bounding box center [685, 232] width 32 height 32
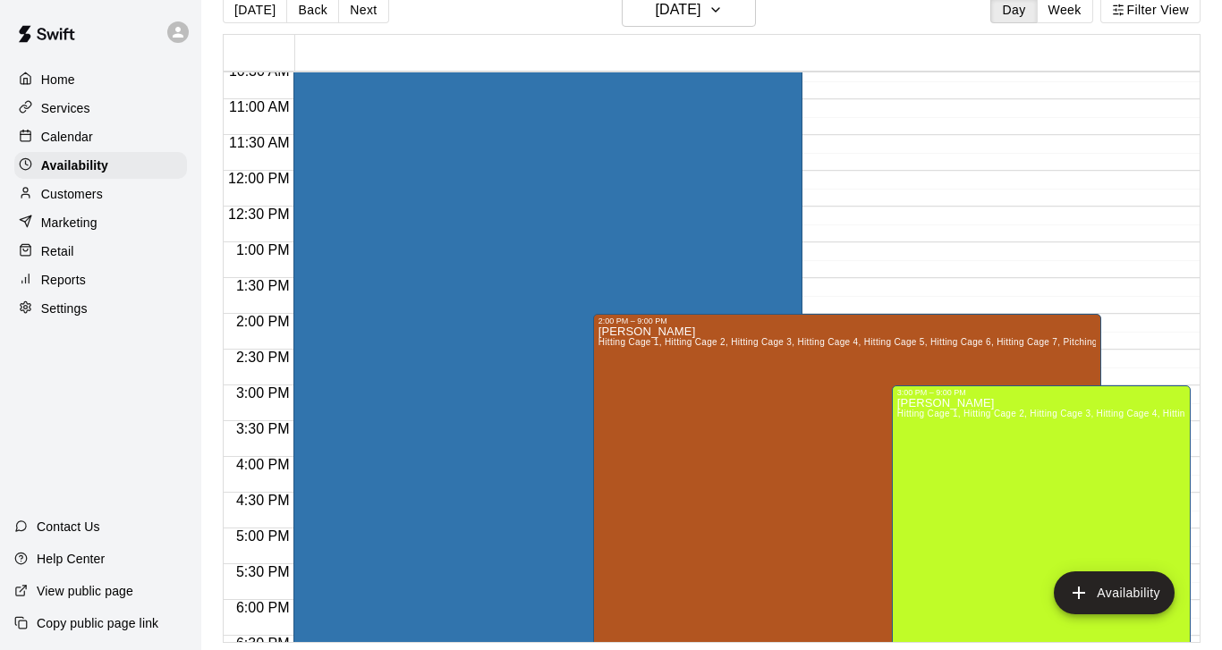
click at [1122, 321] on div "12:00 AM – 9:00 AM Closed 10:00 AM – 8:00 PM Metro Baseball Hitting Cage 1, Hit…" at bounding box center [741, 170] width 897 height 1717
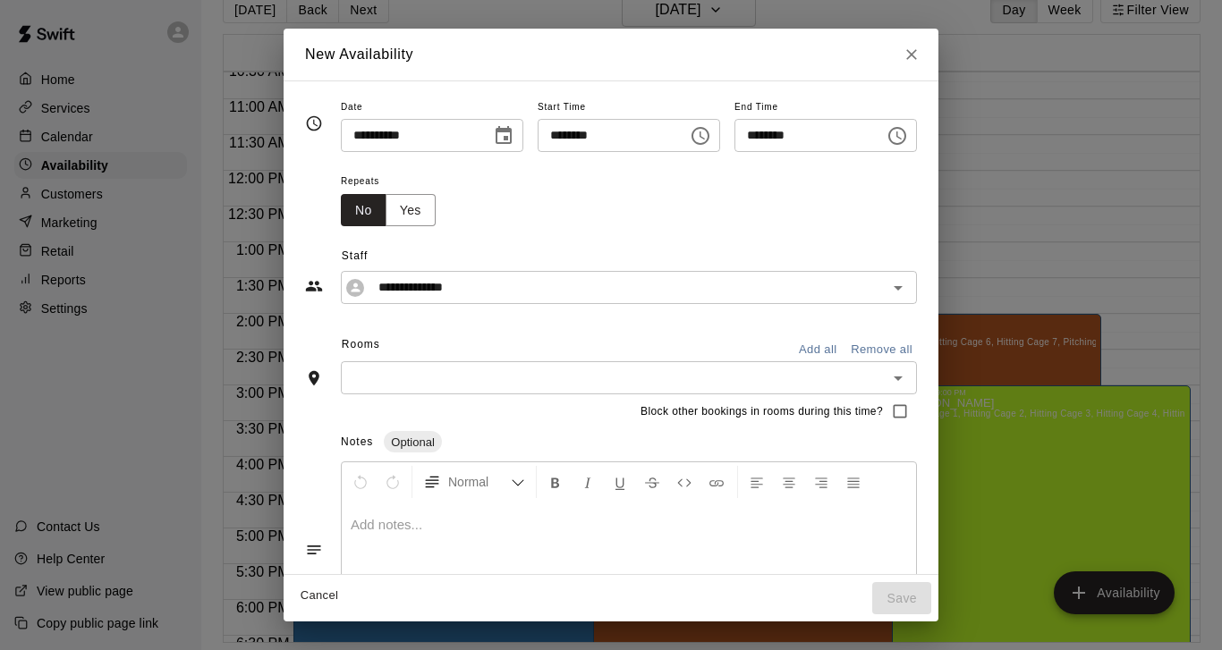
click at [908, 133] on icon "Choose time, selected time is 2:30 PM" at bounding box center [896, 135] width 21 height 21
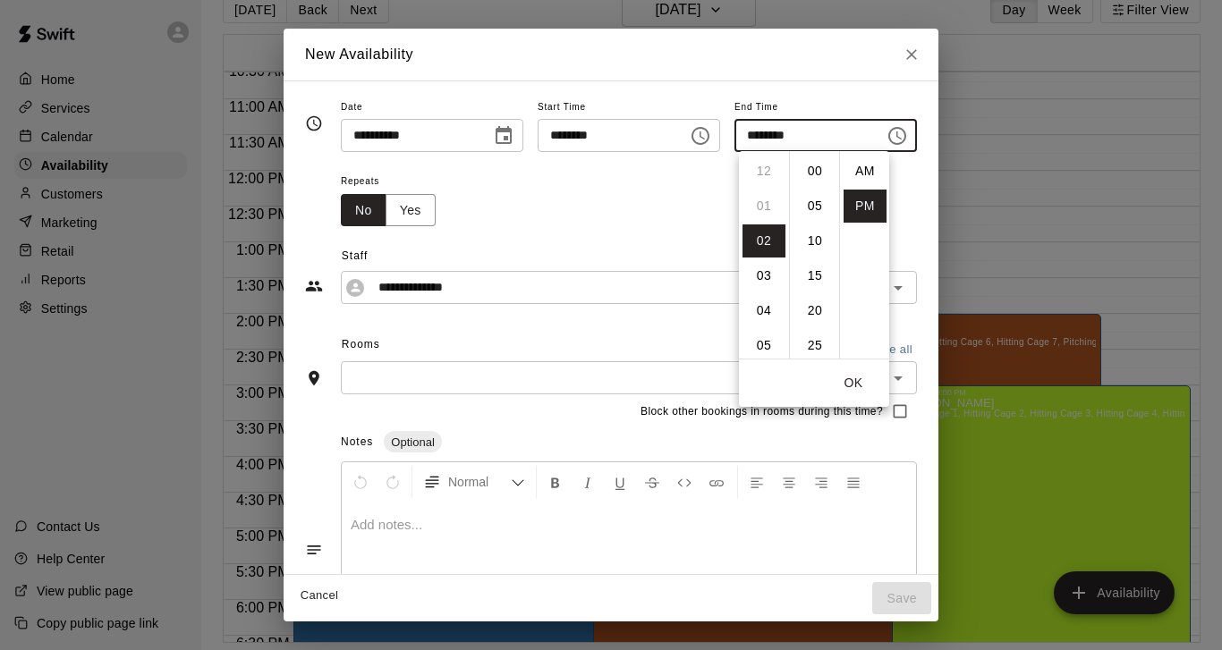
scroll to position [32, 0]
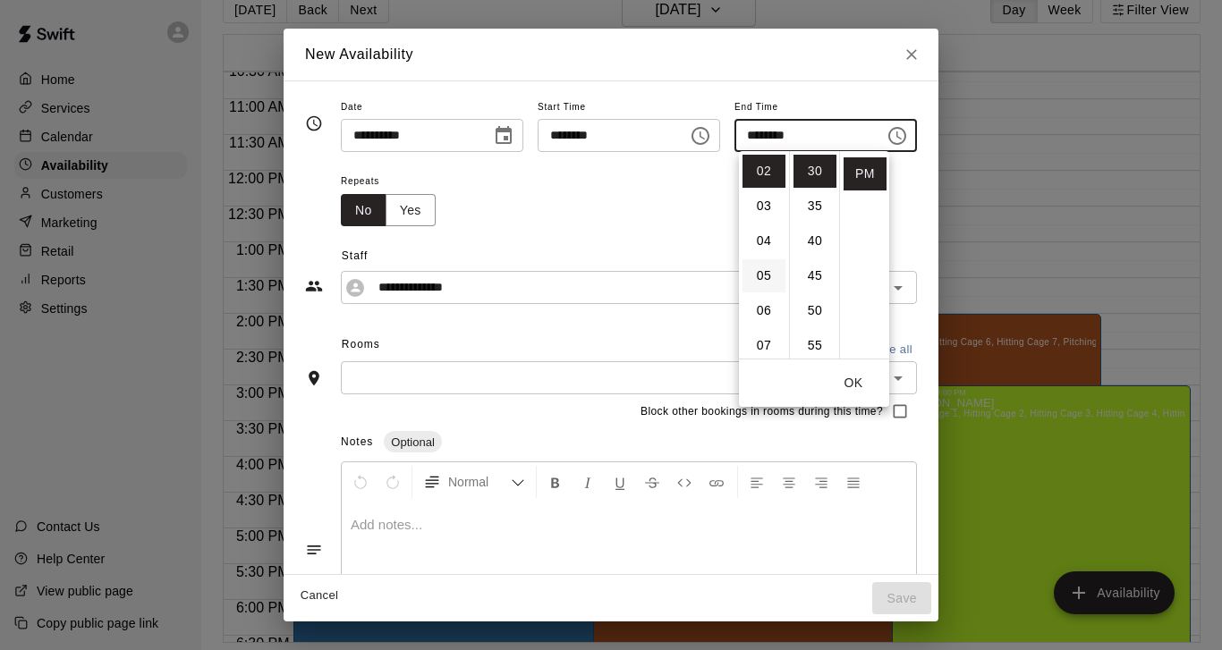
click at [760, 277] on li "05" at bounding box center [763, 275] width 43 height 33
click at [812, 174] on li "00" at bounding box center [814, 171] width 43 height 33
type input "********"
click at [472, 291] on input "**********" at bounding box center [614, 287] width 487 height 22
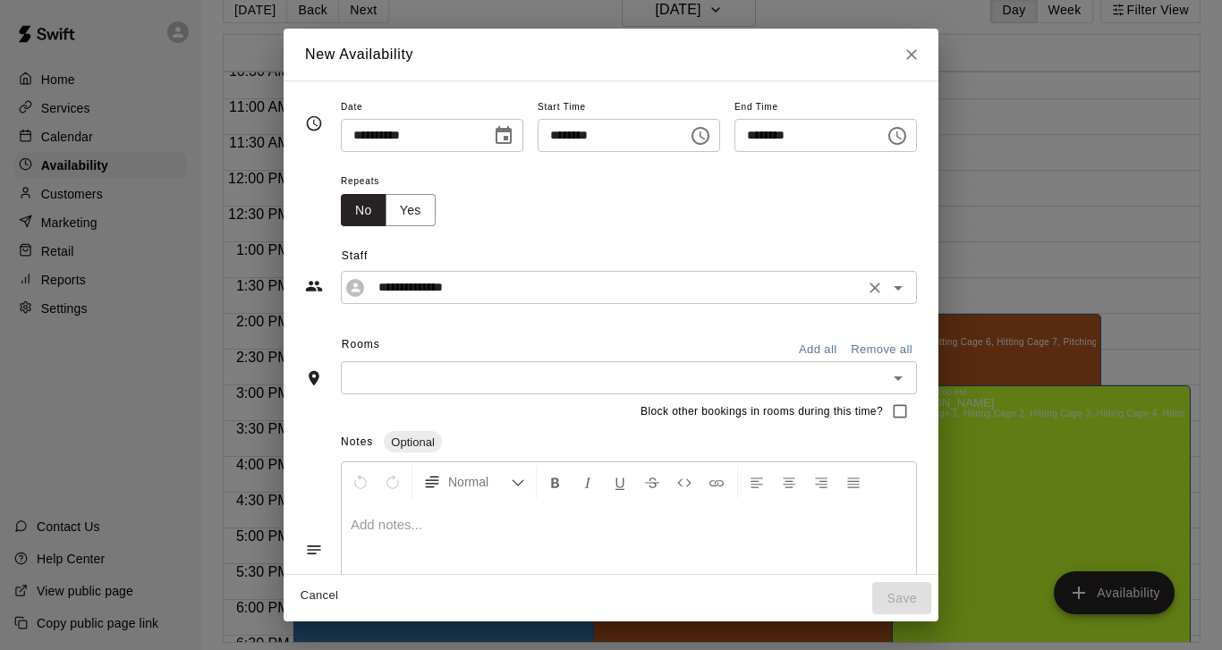
click at [508, 288] on input "**********" at bounding box center [614, 287] width 487 height 22
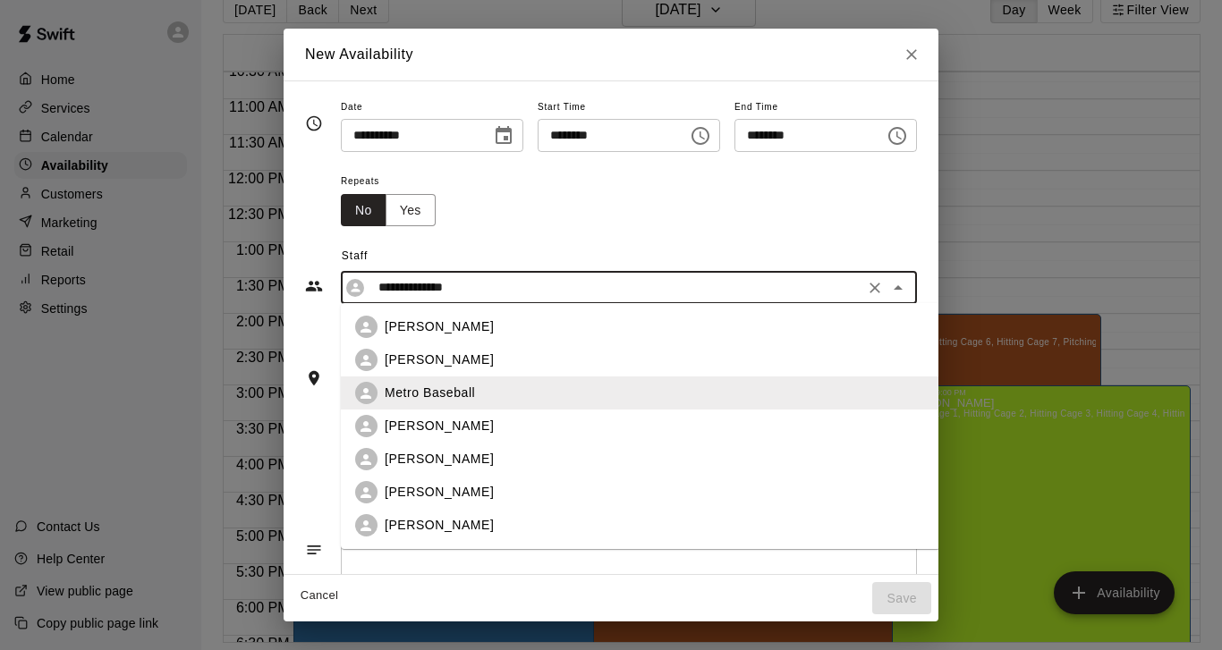
click at [412, 466] on p "[PERSON_NAME]" at bounding box center [439, 459] width 109 height 19
type input "**********"
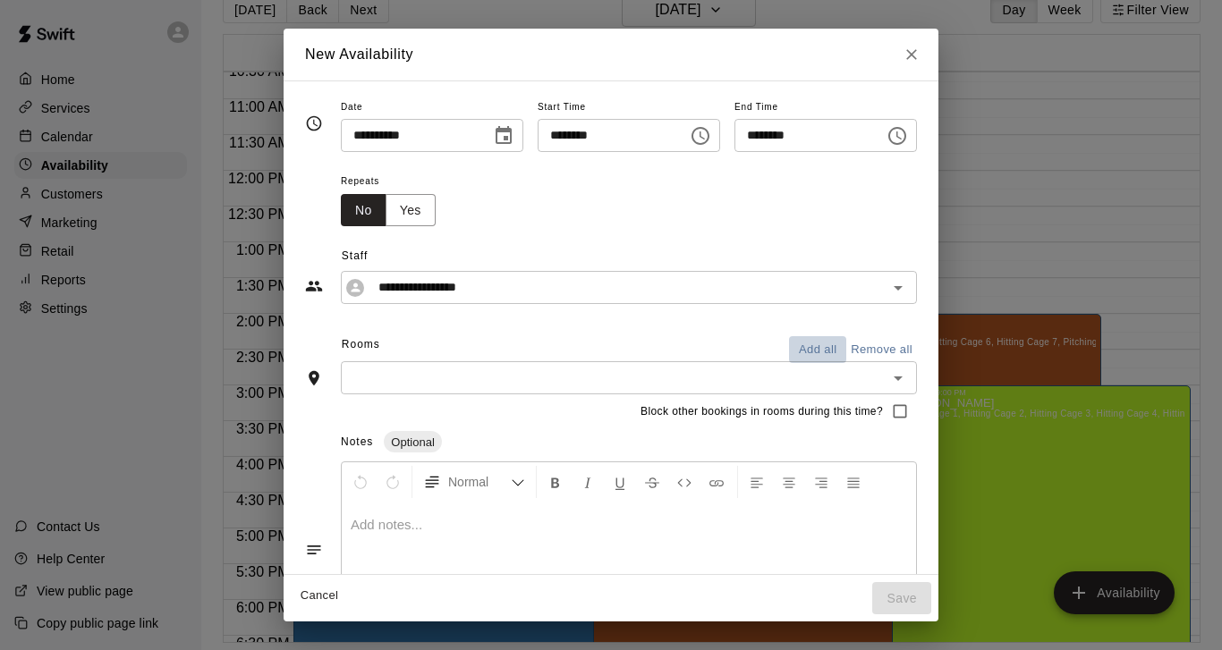
click at [818, 342] on button "Add all" at bounding box center [817, 350] width 57 height 28
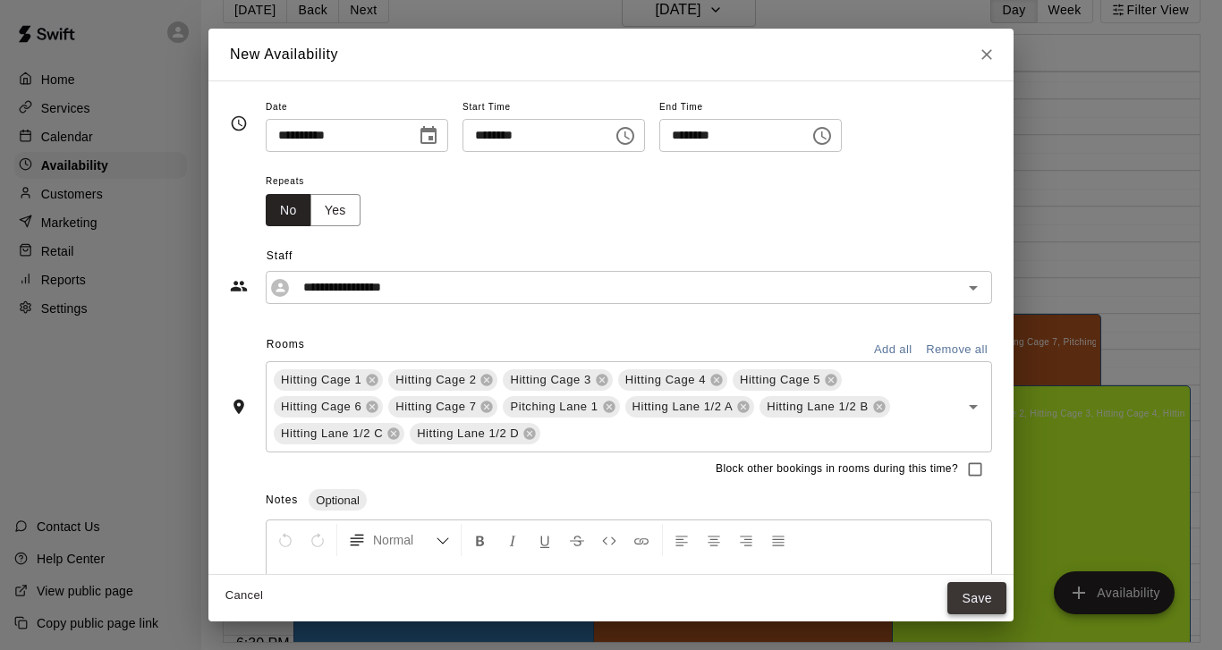
click at [970, 599] on button "Save" at bounding box center [976, 598] width 59 height 33
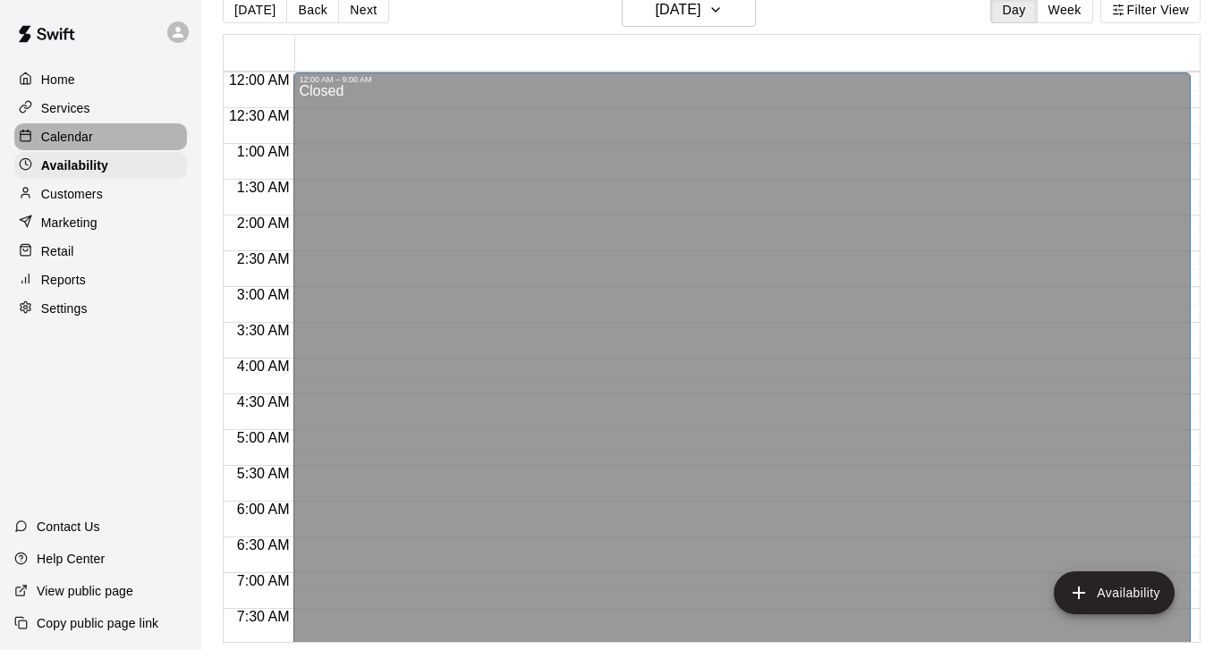
click at [88, 138] on p "Calendar" at bounding box center [67, 137] width 52 height 18
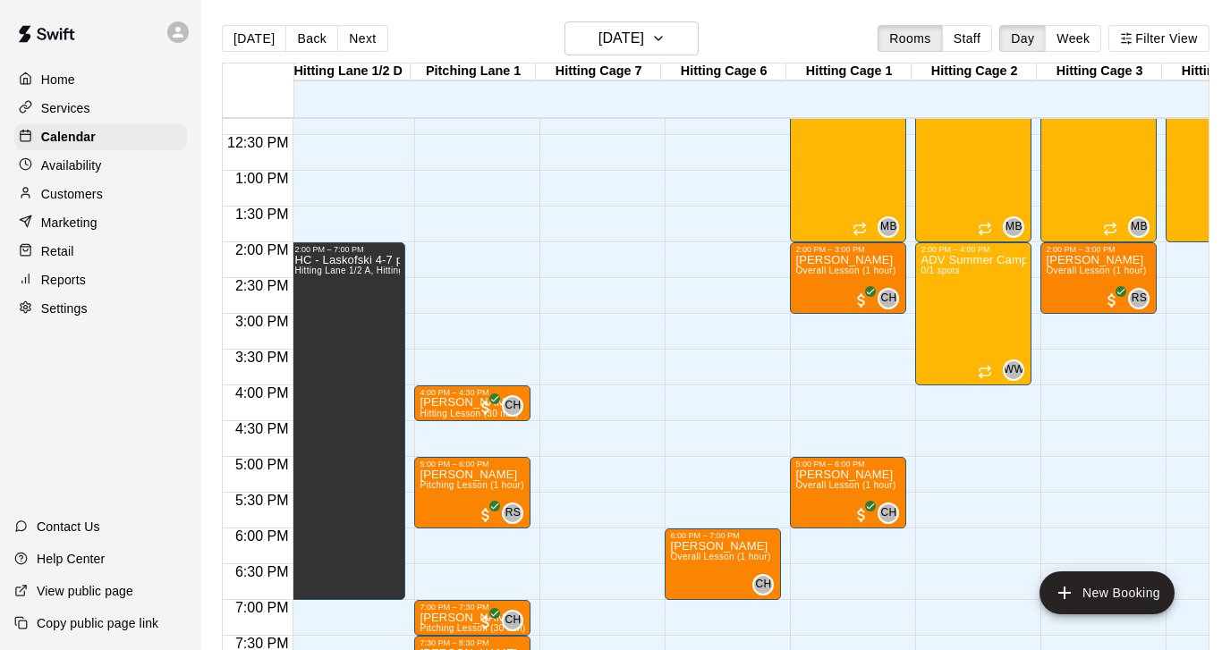
scroll to position [0, 379]
